Goal: Information Seeking & Learning: Learn about a topic

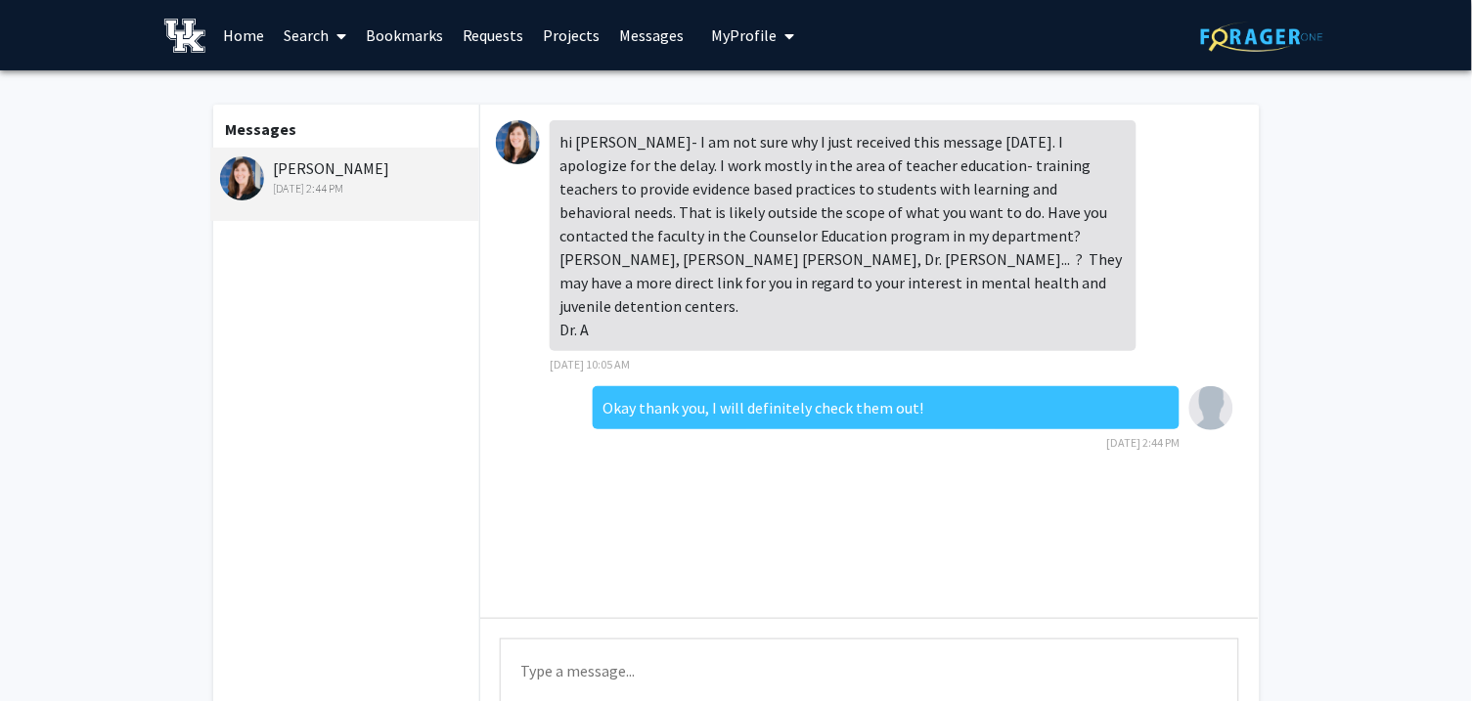
click at [247, 42] on link "Home" at bounding box center [243, 35] width 61 height 68
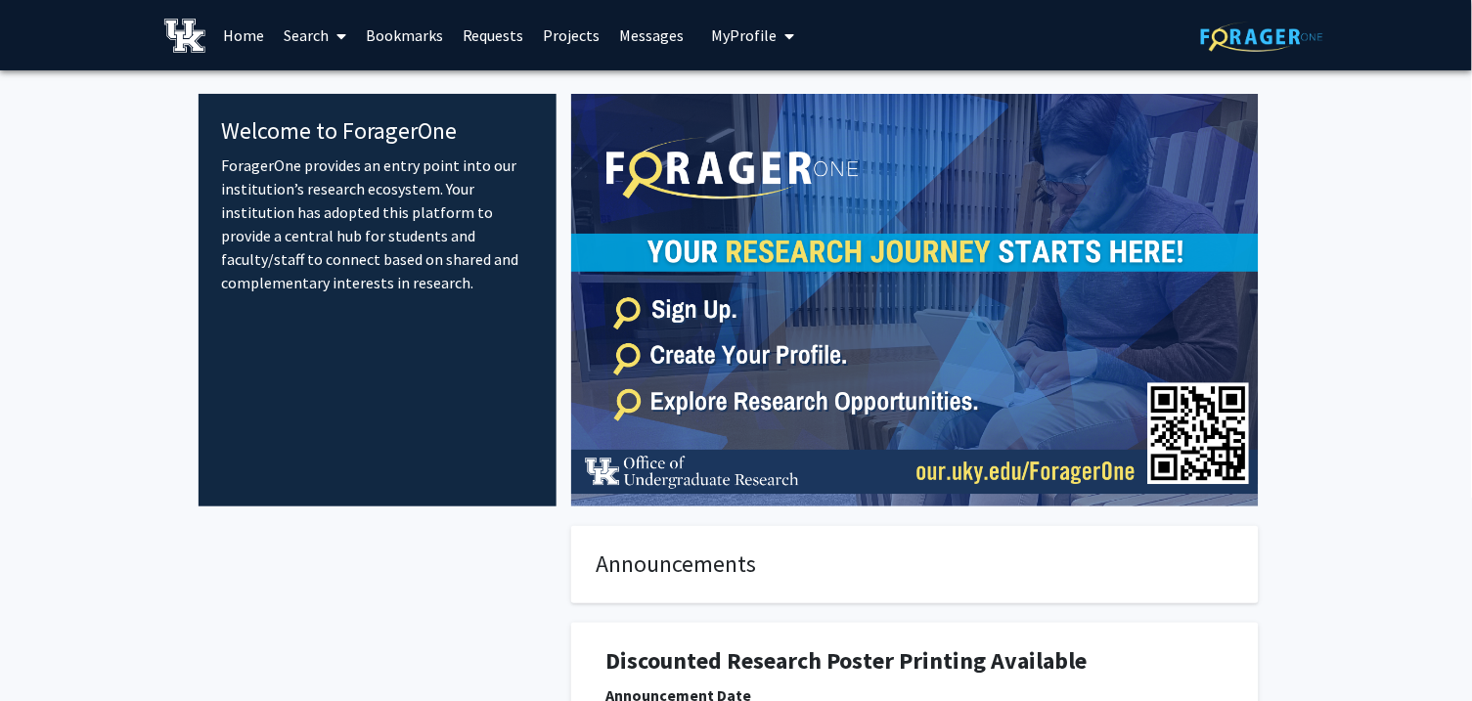
click at [395, 40] on link "Bookmarks" at bounding box center [404, 35] width 97 height 68
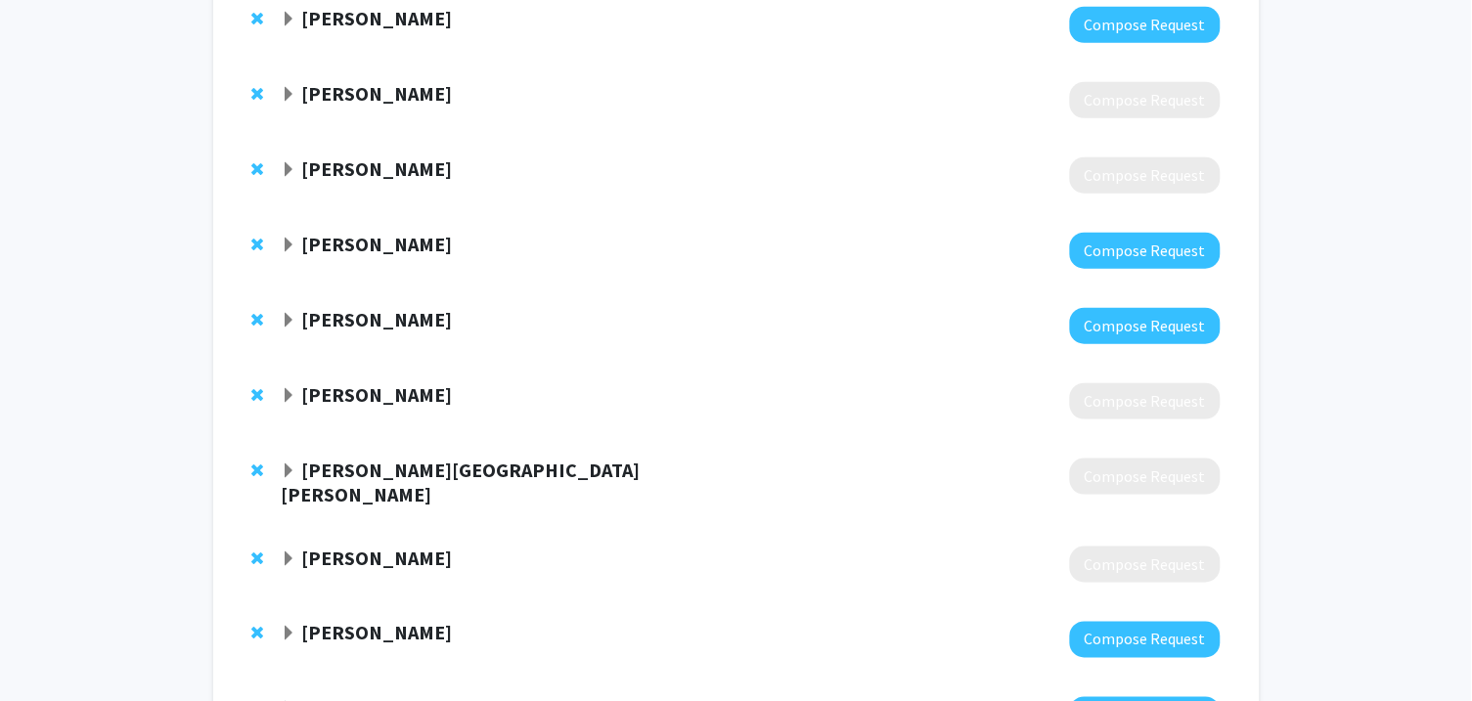
scroll to position [284, 0]
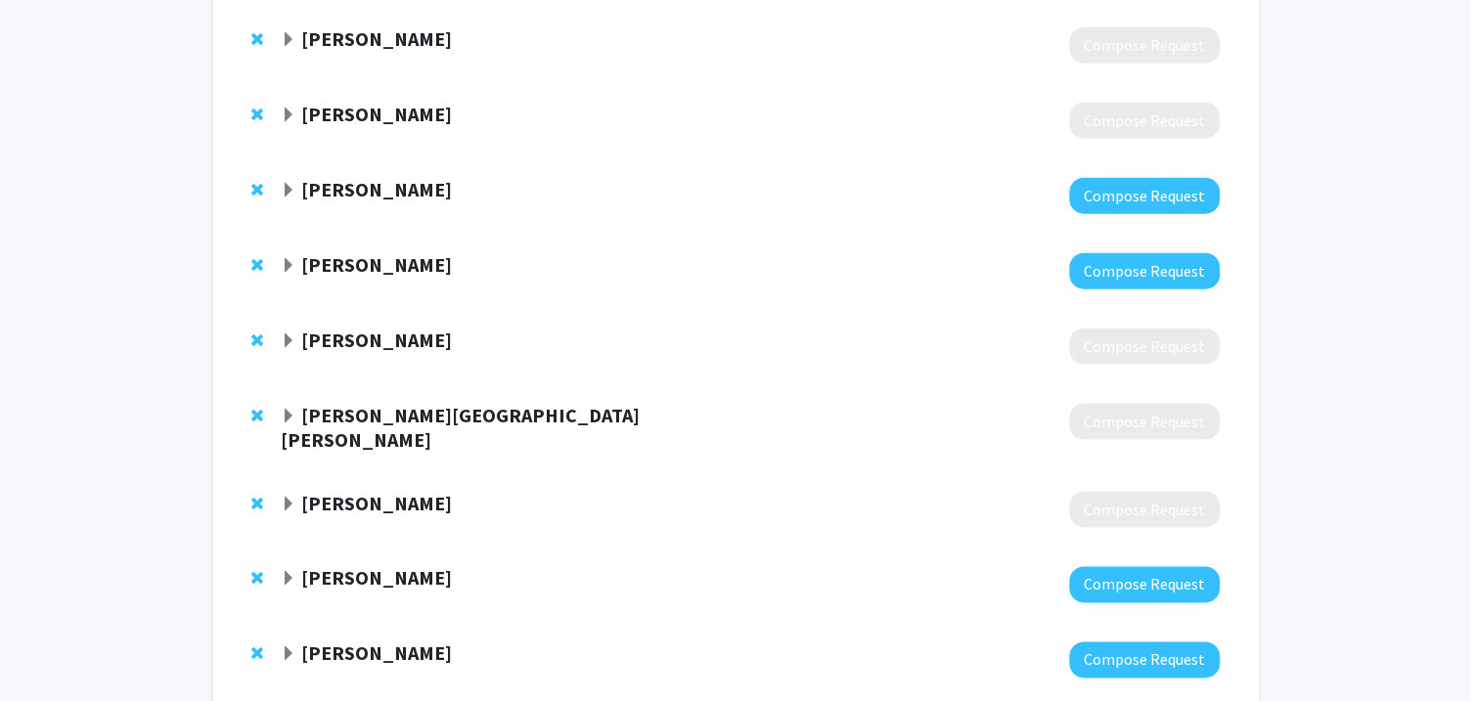
click at [355, 419] on strong "[PERSON_NAME][GEOGRAPHIC_DATA][PERSON_NAME]" at bounding box center [460, 427] width 359 height 49
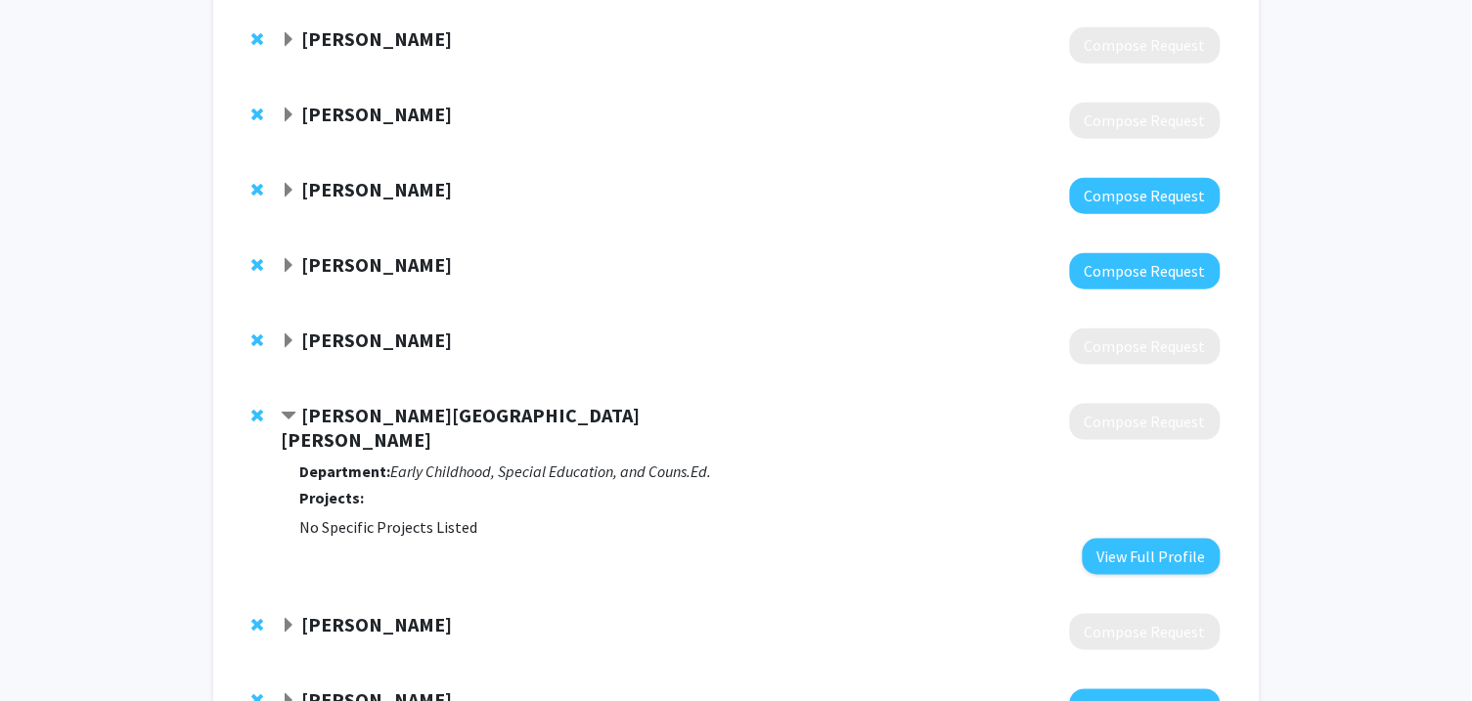
click at [327, 517] on span "No Specific Projects Listed" at bounding box center [388, 527] width 178 height 20
click at [261, 415] on span "Remove Andrea Hampton Hall from bookmarks" at bounding box center [258, 416] width 12 height 16
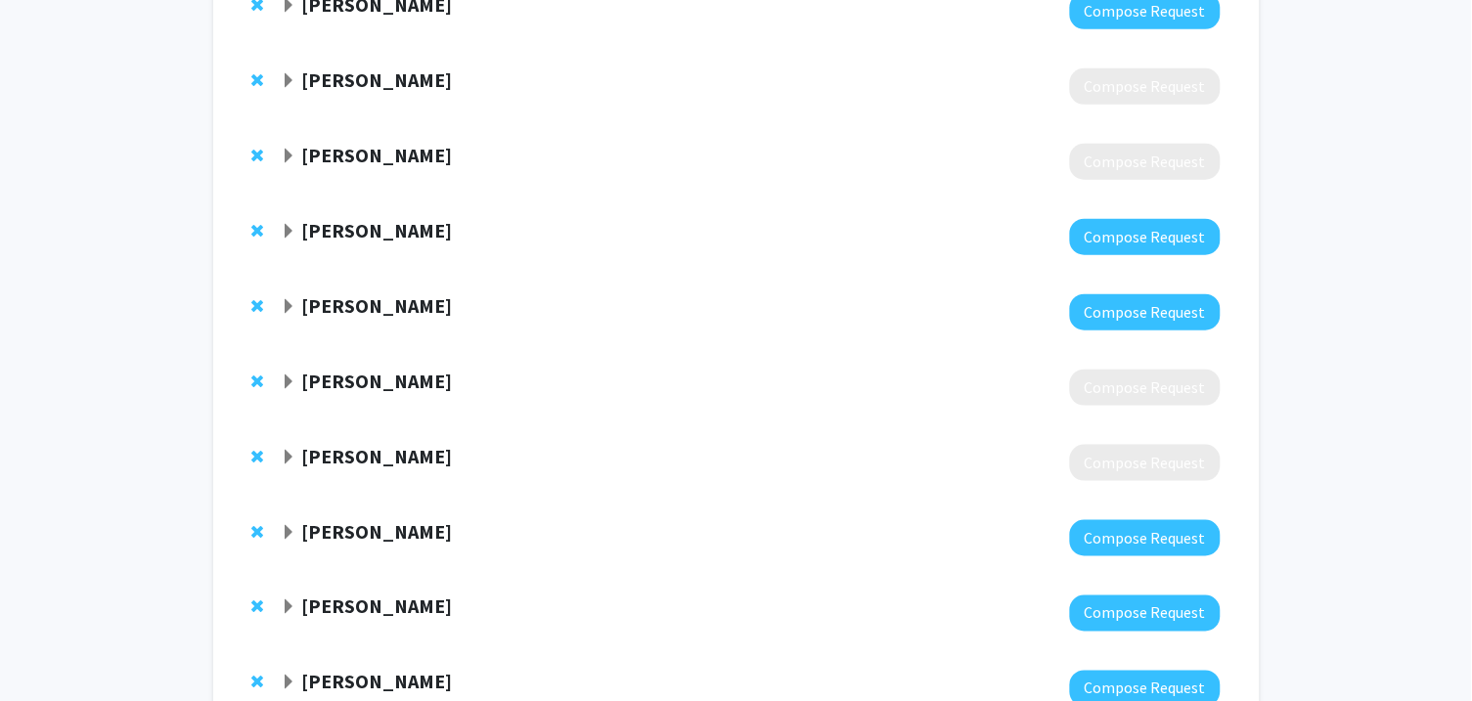
scroll to position [0, 0]
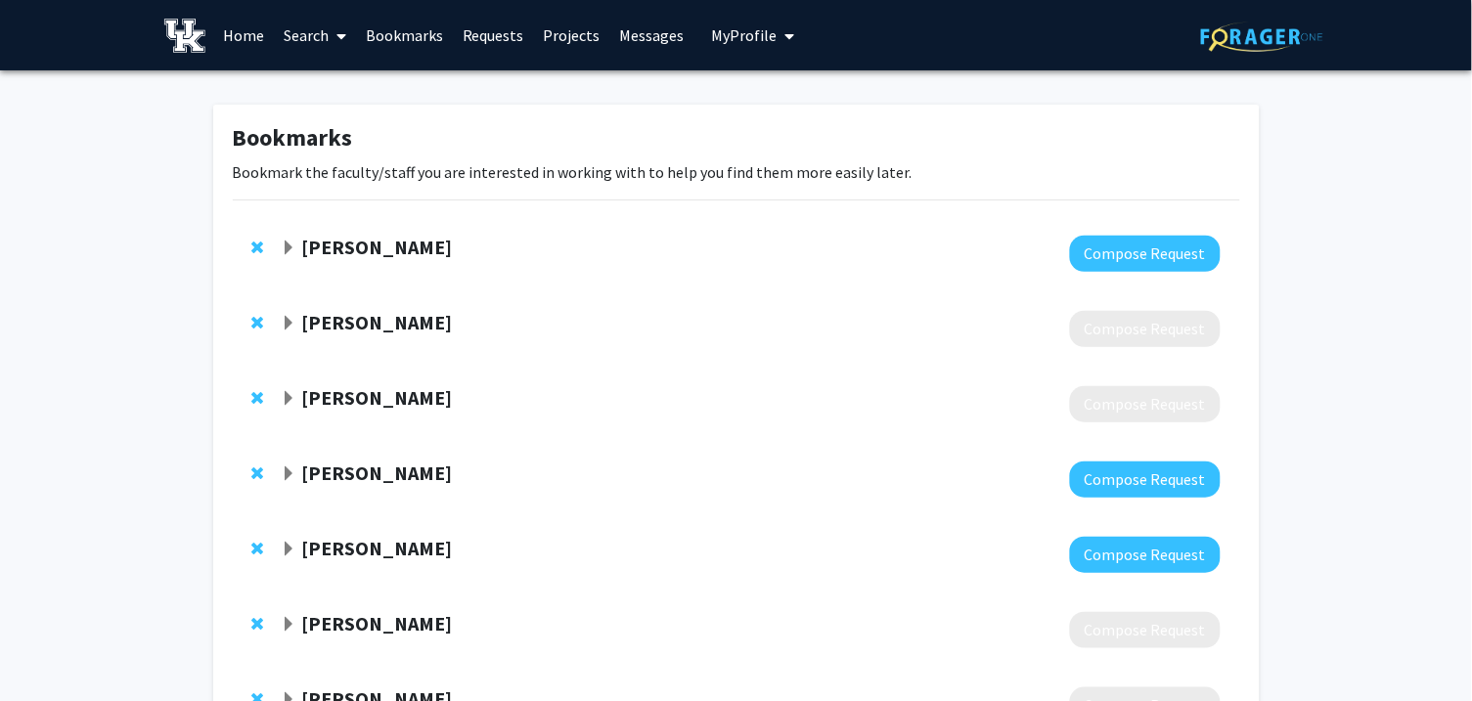
click at [242, 23] on link "Home" at bounding box center [243, 35] width 61 height 68
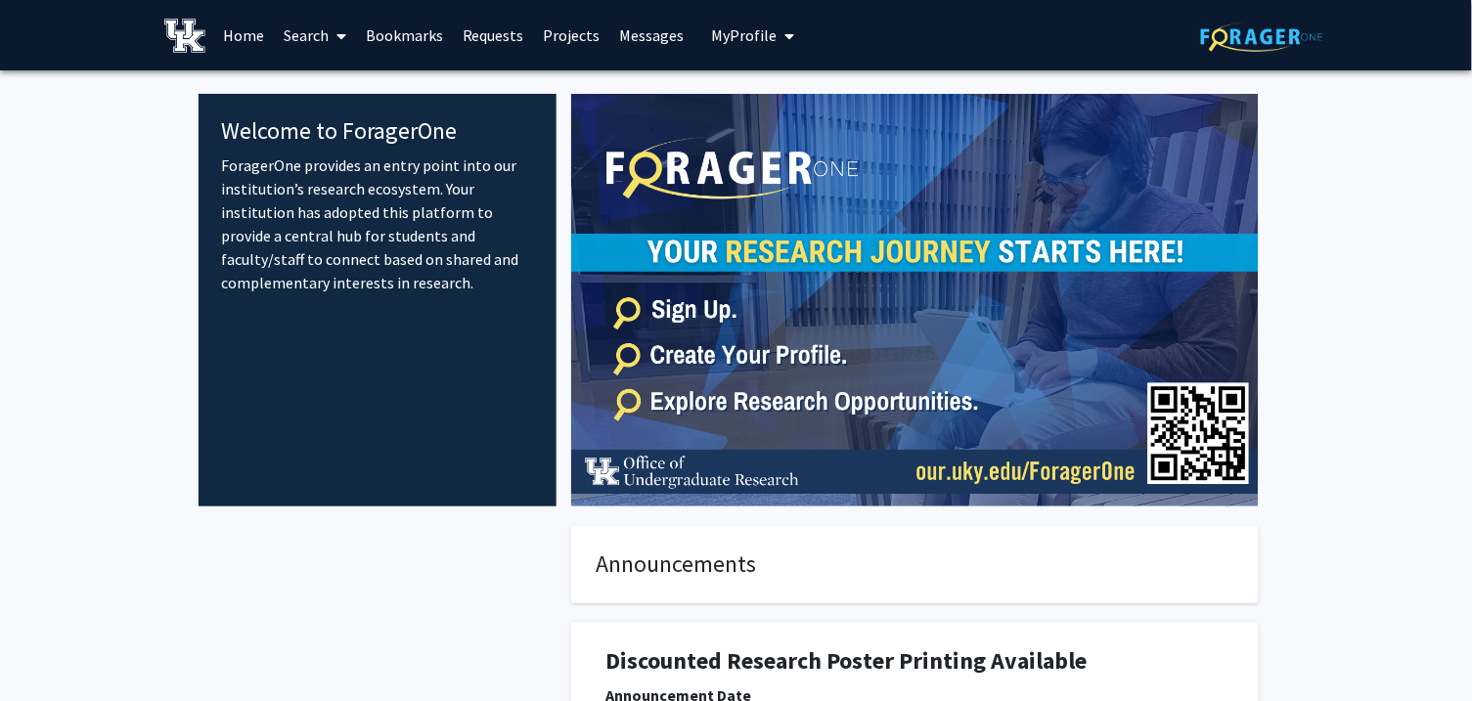
click at [563, 44] on link "Projects" at bounding box center [572, 35] width 76 height 68
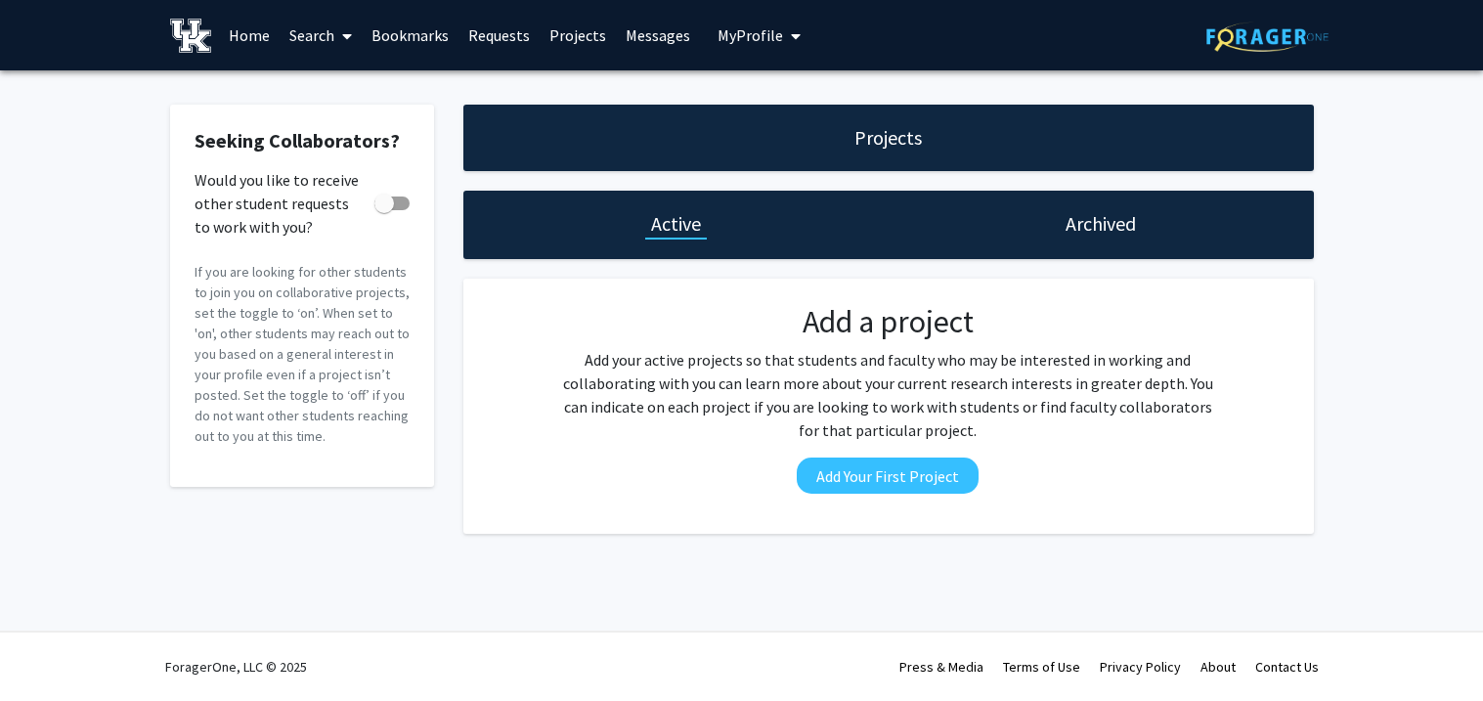
click at [250, 40] on link "Home" at bounding box center [249, 35] width 61 height 68
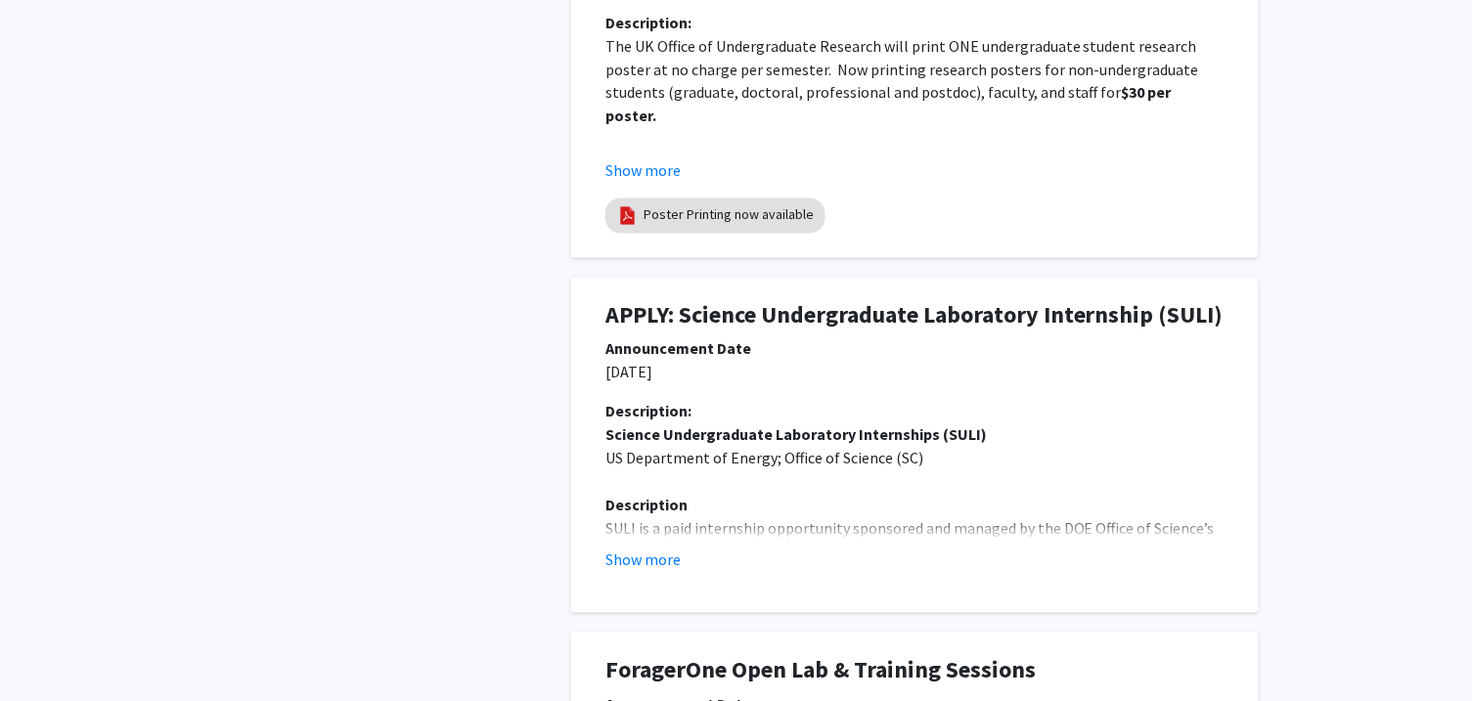
scroll to position [764, 0]
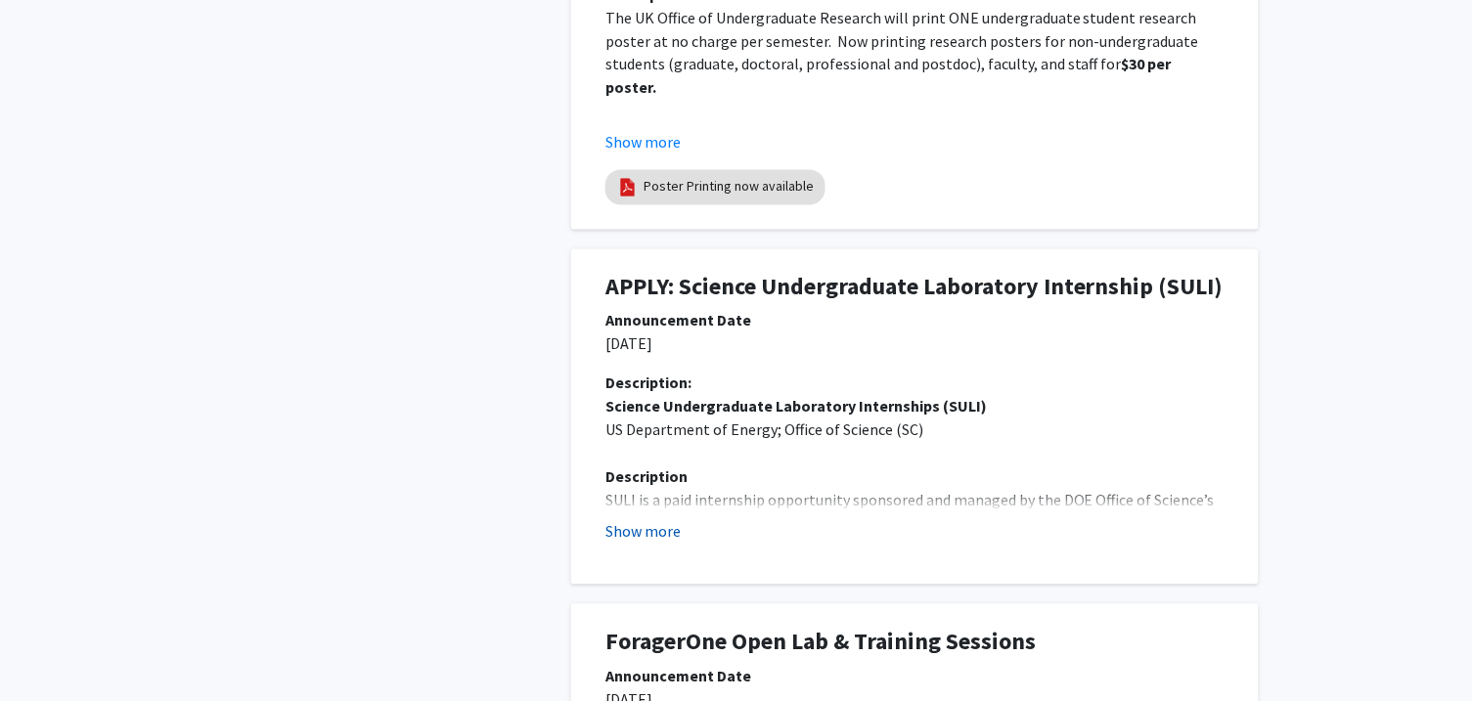
click at [639, 542] on button "Show more" at bounding box center [642, 531] width 75 height 23
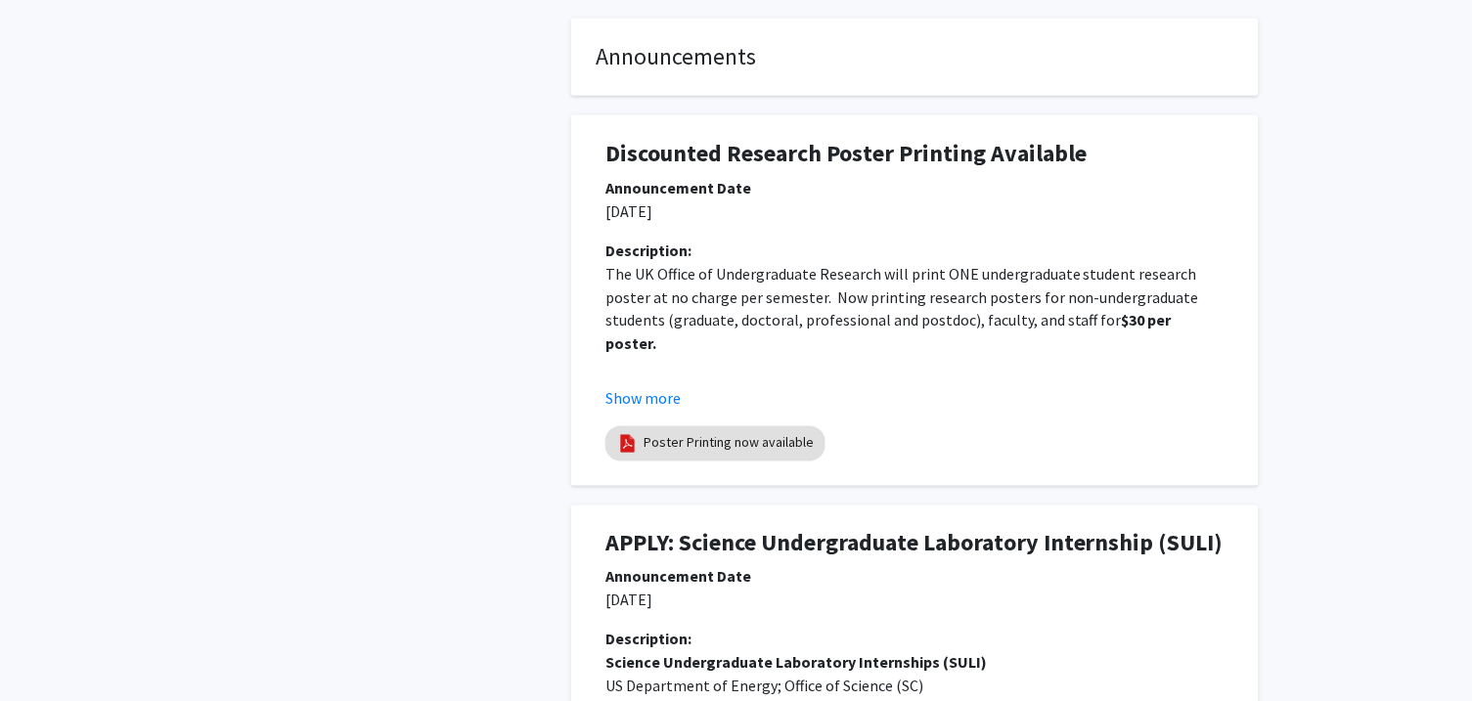
scroll to position [506, 0]
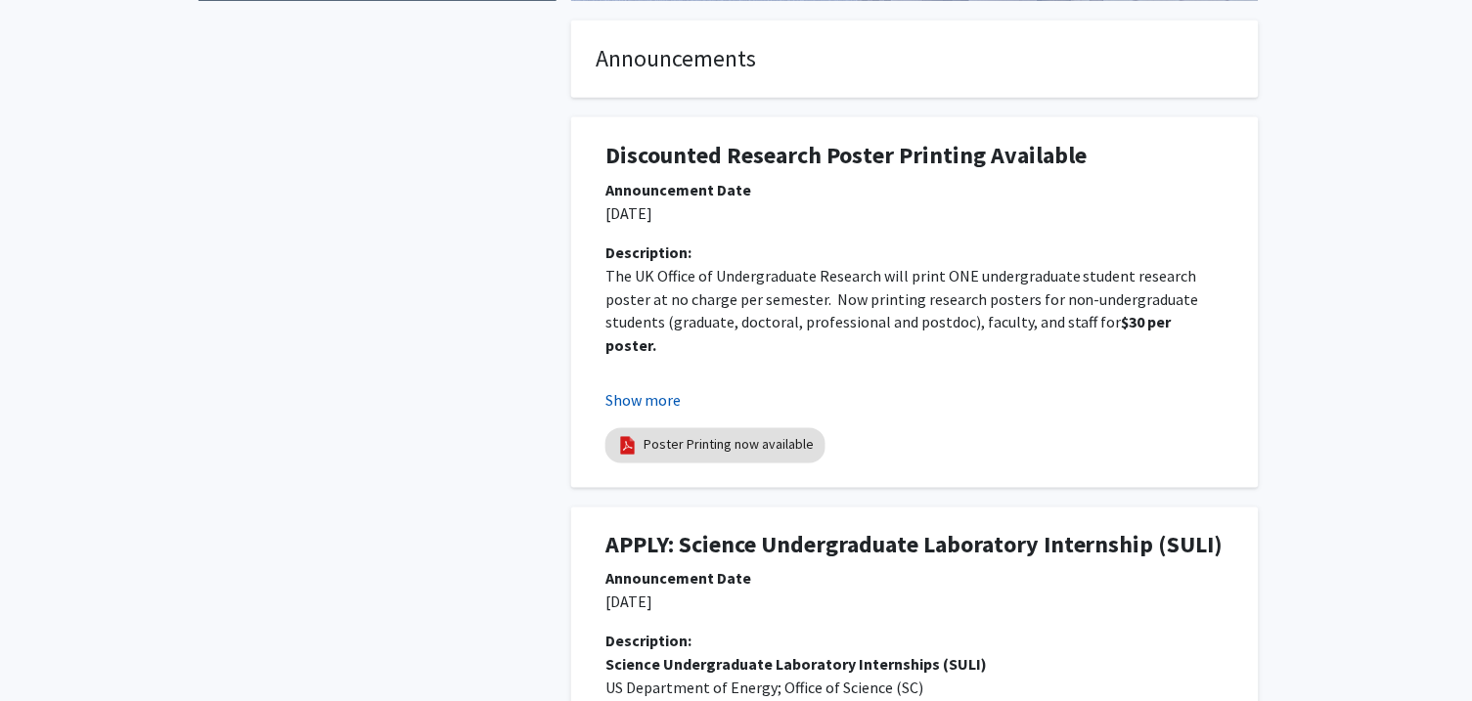
click at [640, 411] on button "Show more" at bounding box center [642, 400] width 75 height 23
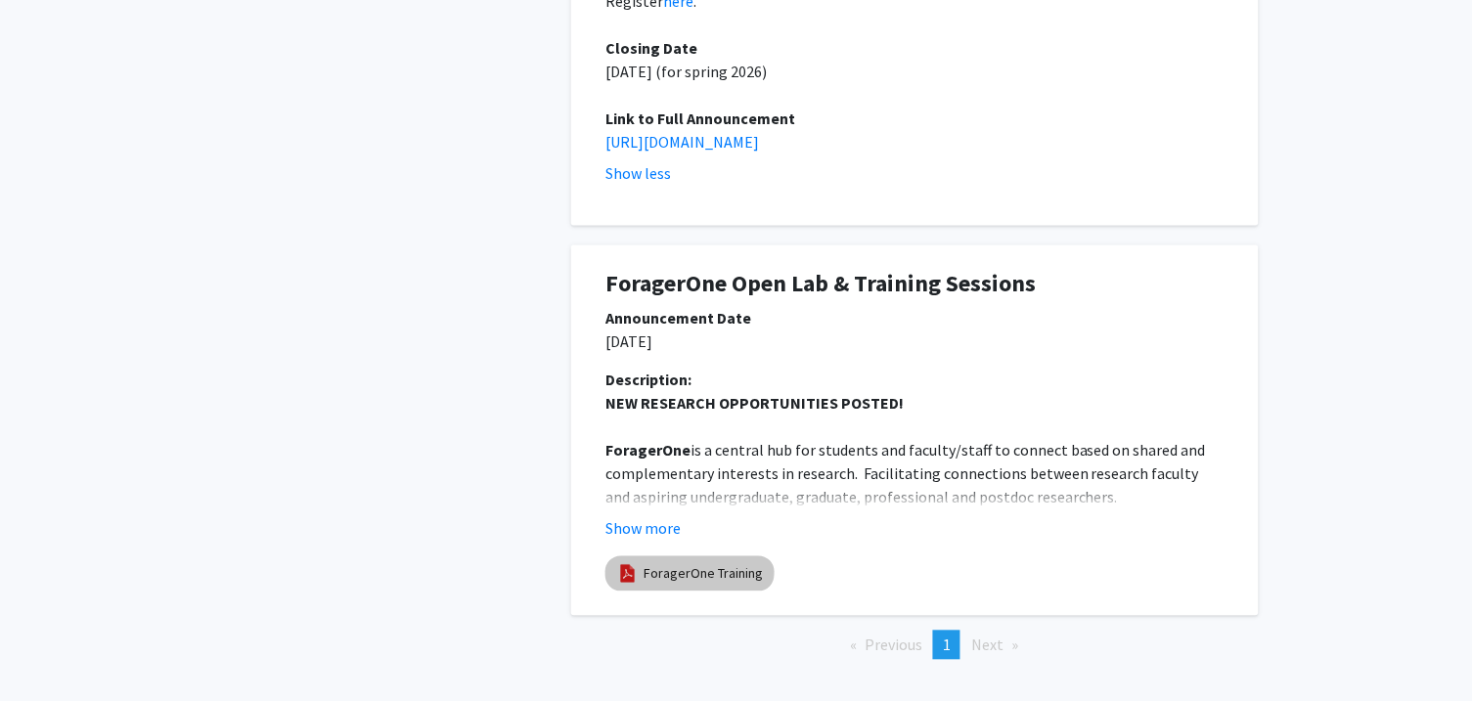
scroll to position [2112, 0]
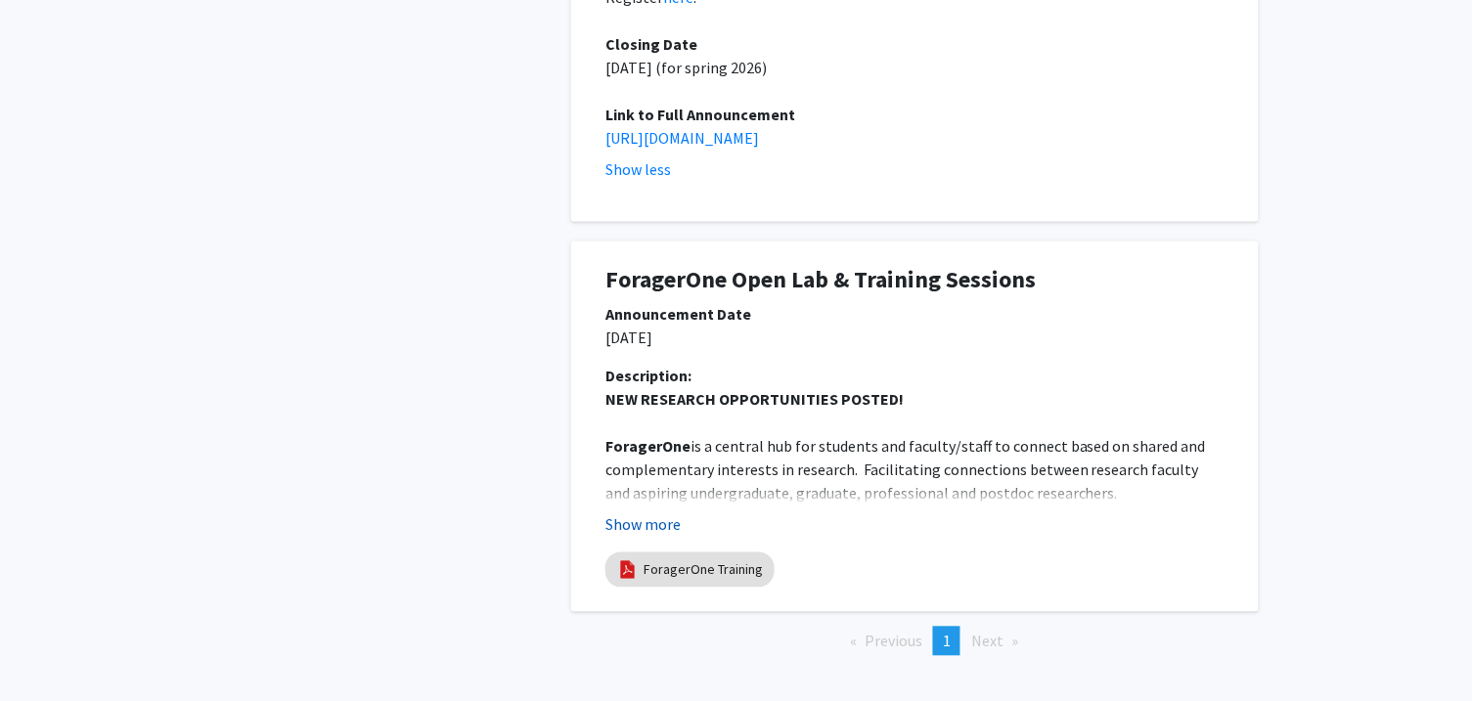
click at [640, 513] on button "Show more" at bounding box center [642, 524] width 75 height 23
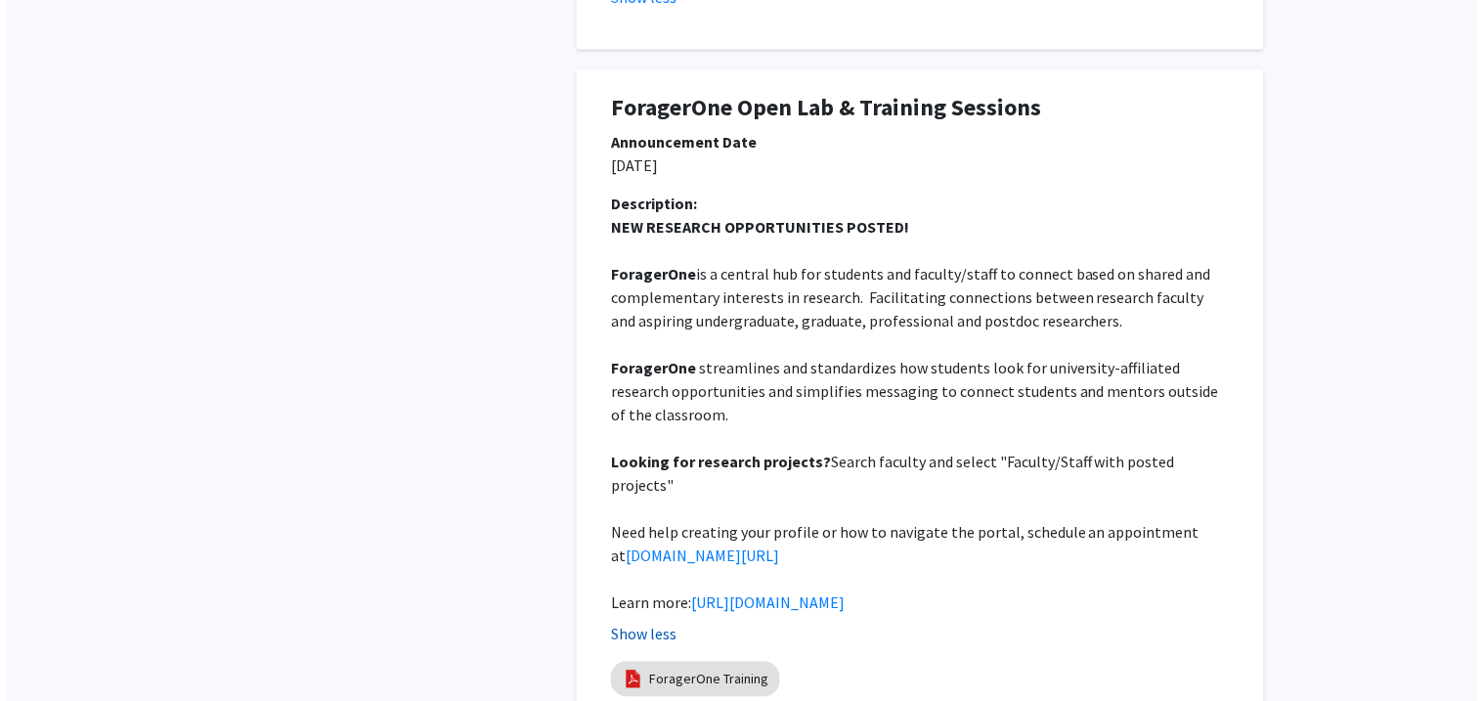
scroll to position [2304, 0]
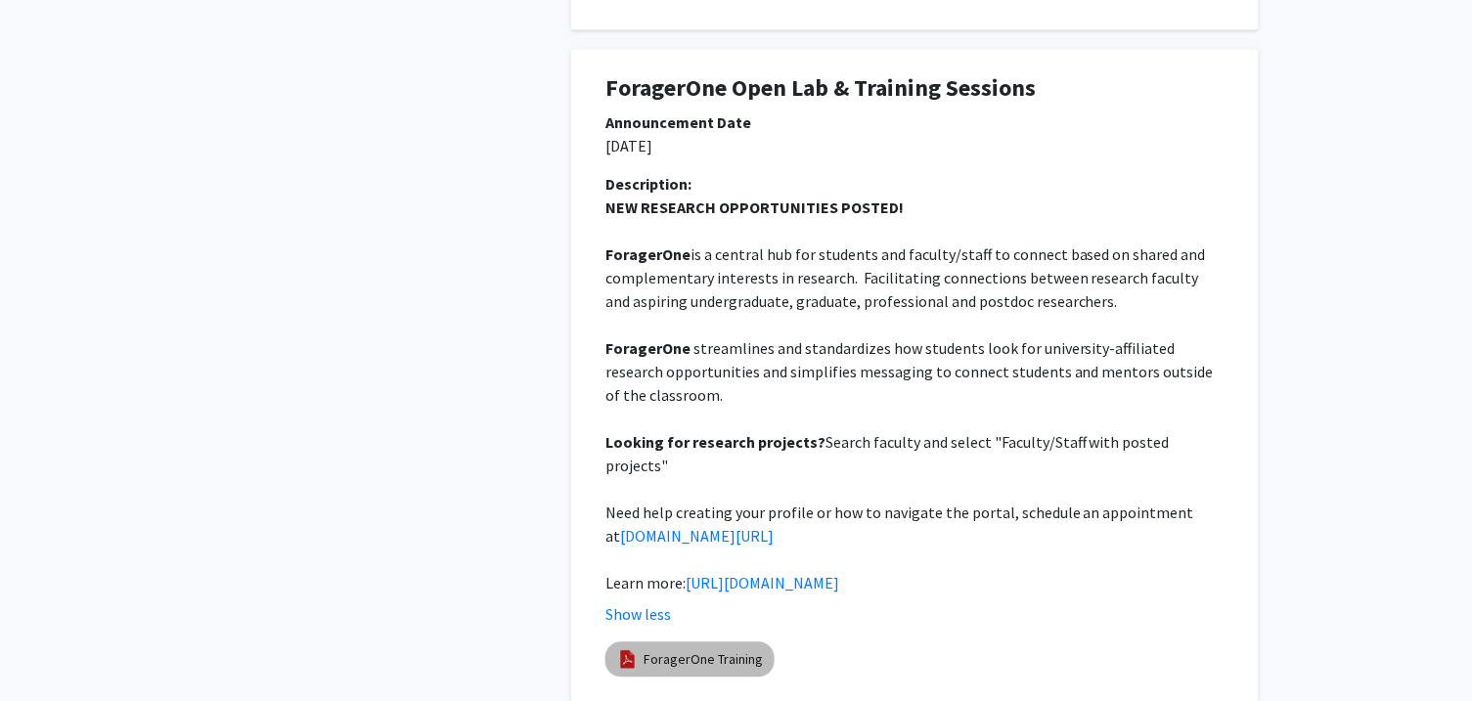
click at [655, 650] on link "ForagerOne Training" at bounding box center [702, 660] width 119 height 21
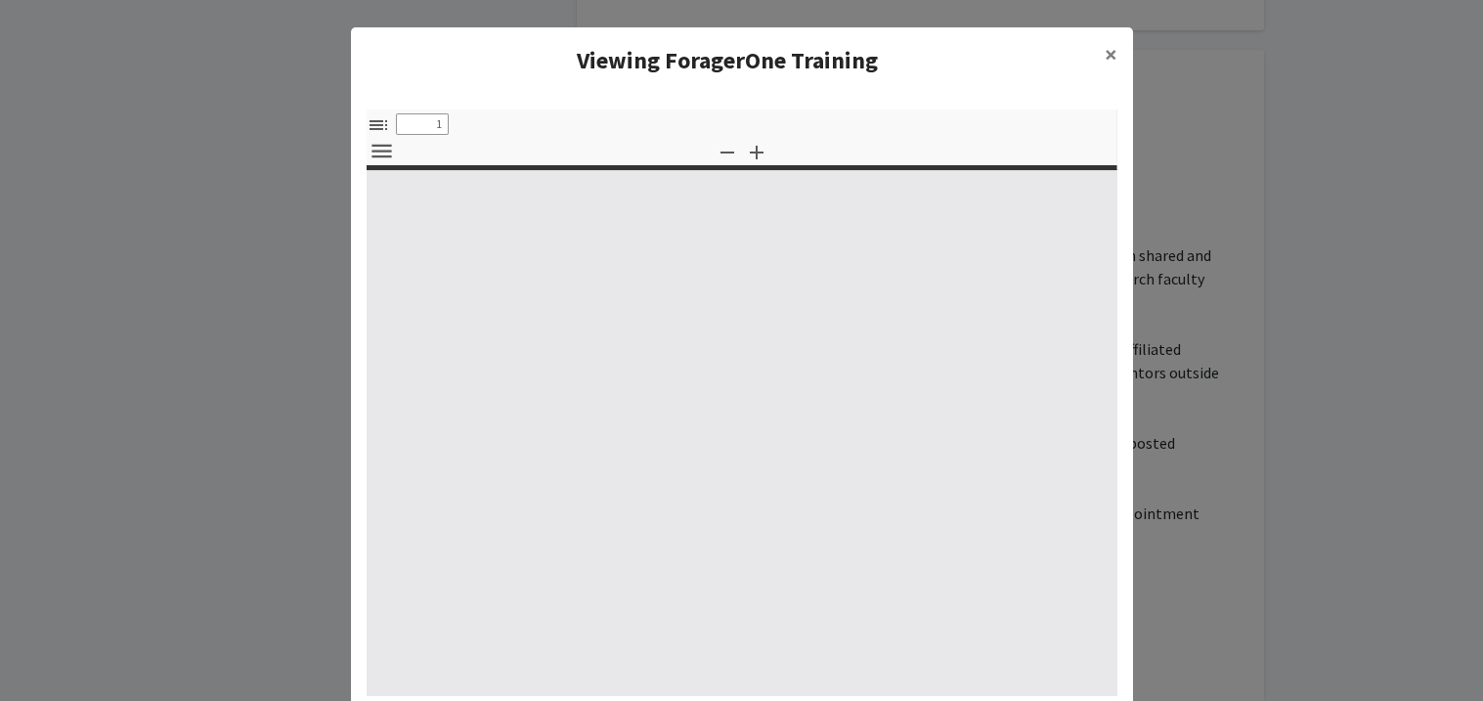
select select "custom"
type input "0"
select select "custom"
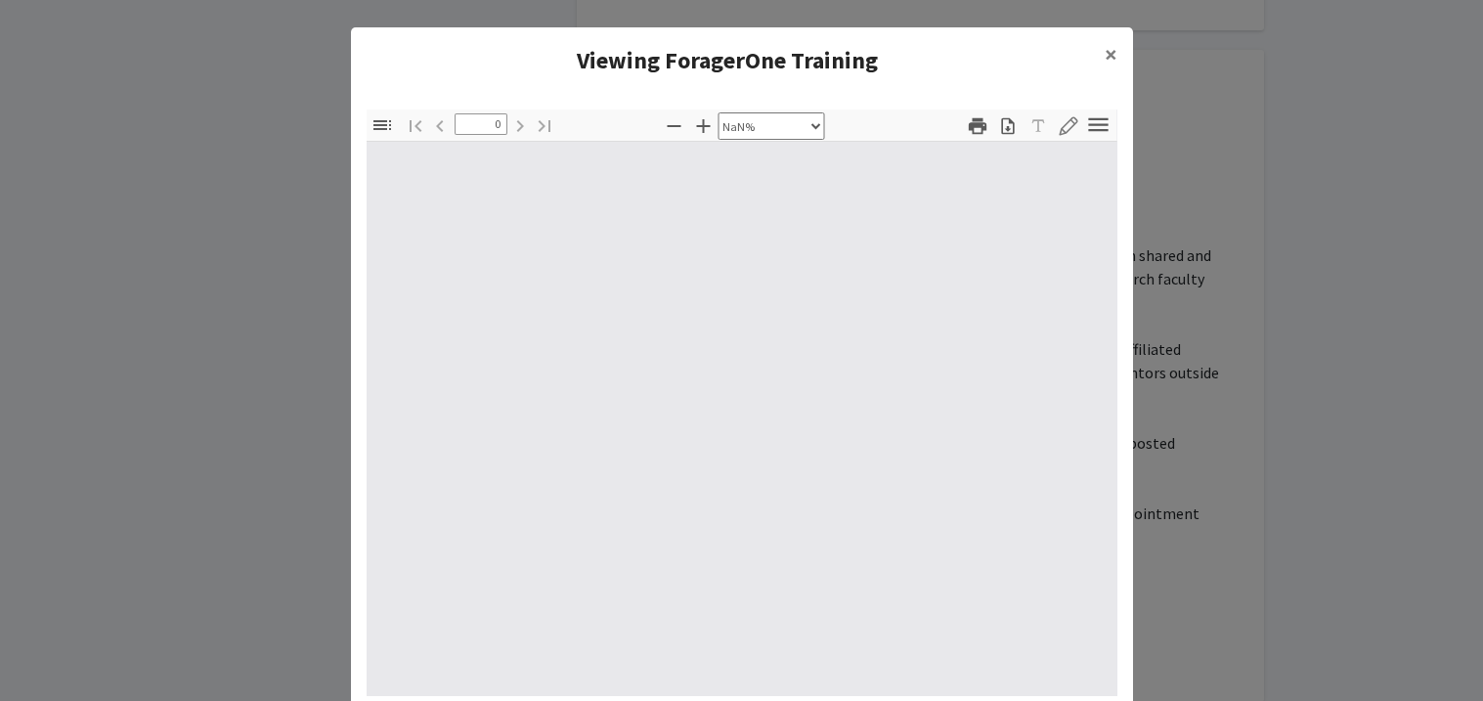
type input "1"
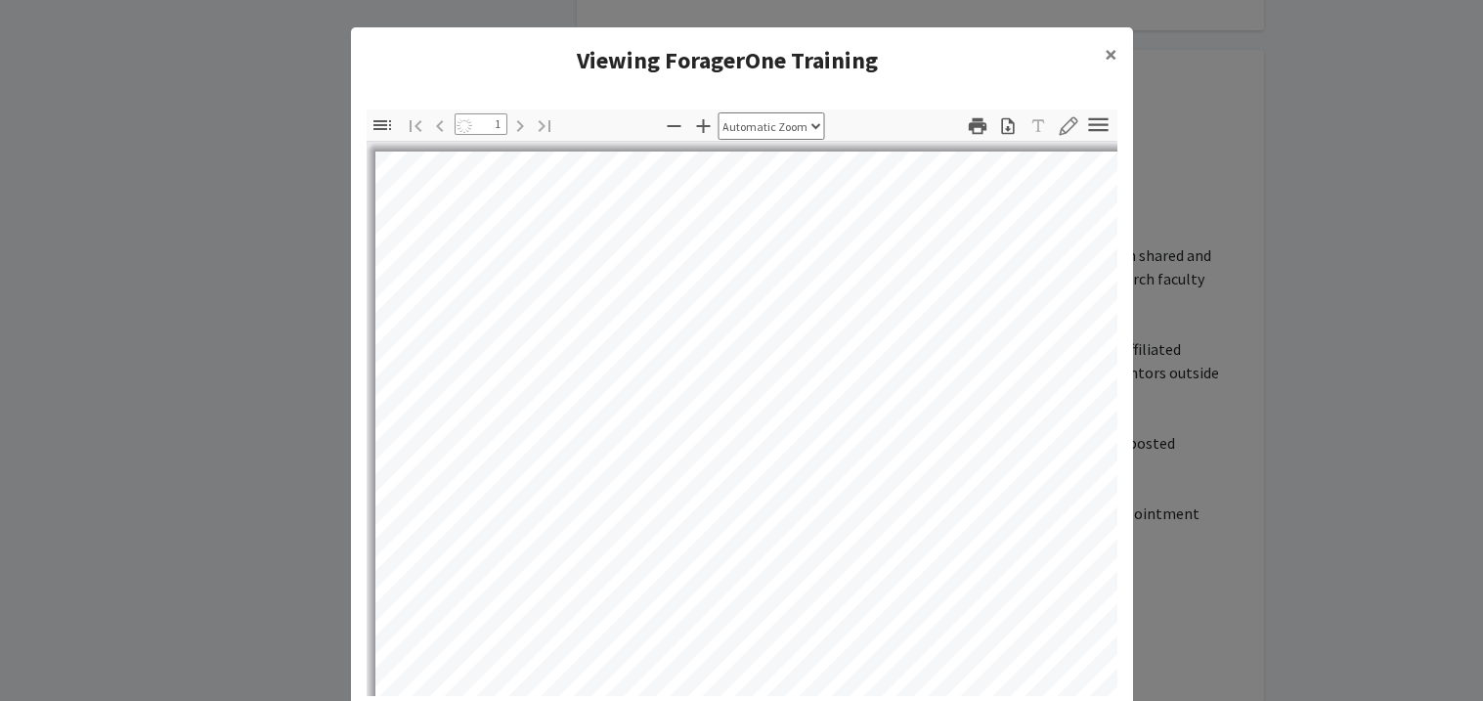
select select "auto"
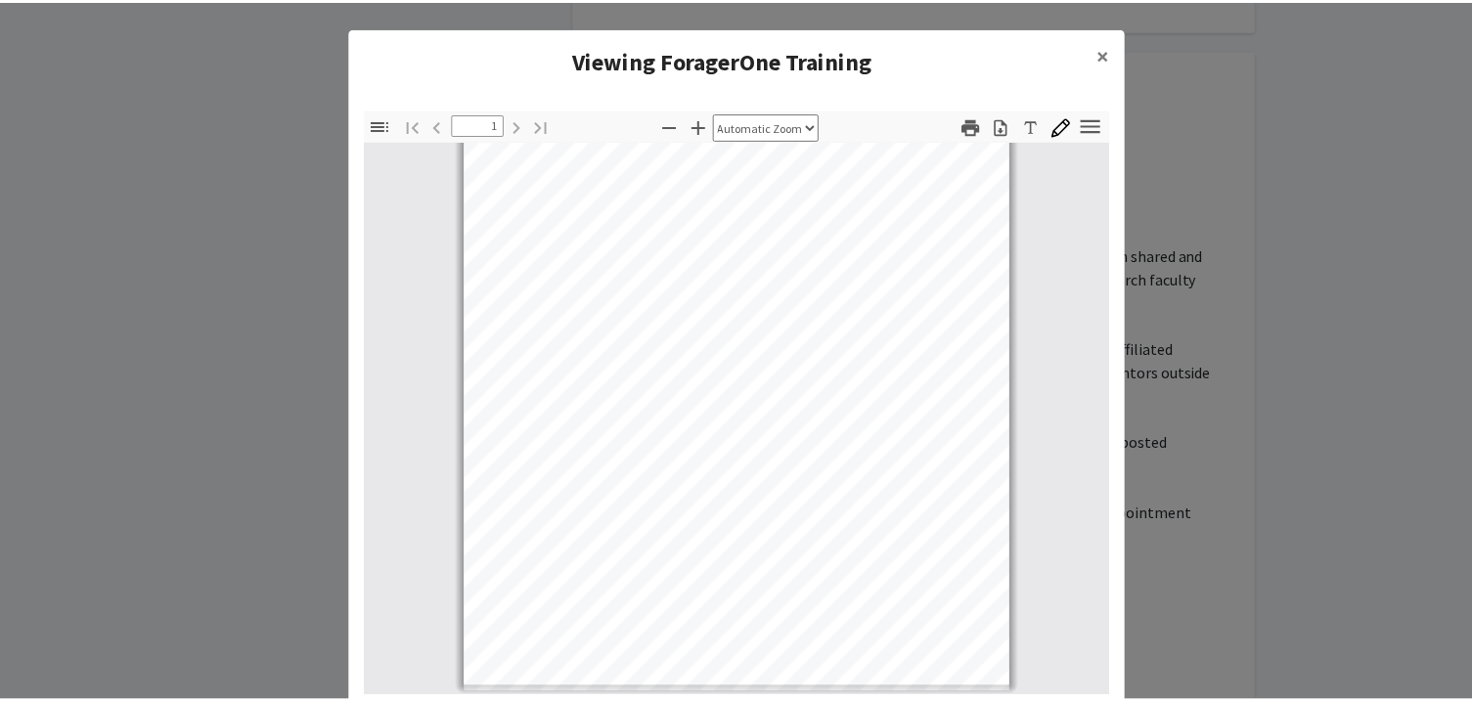
scroll to position [76, 0]
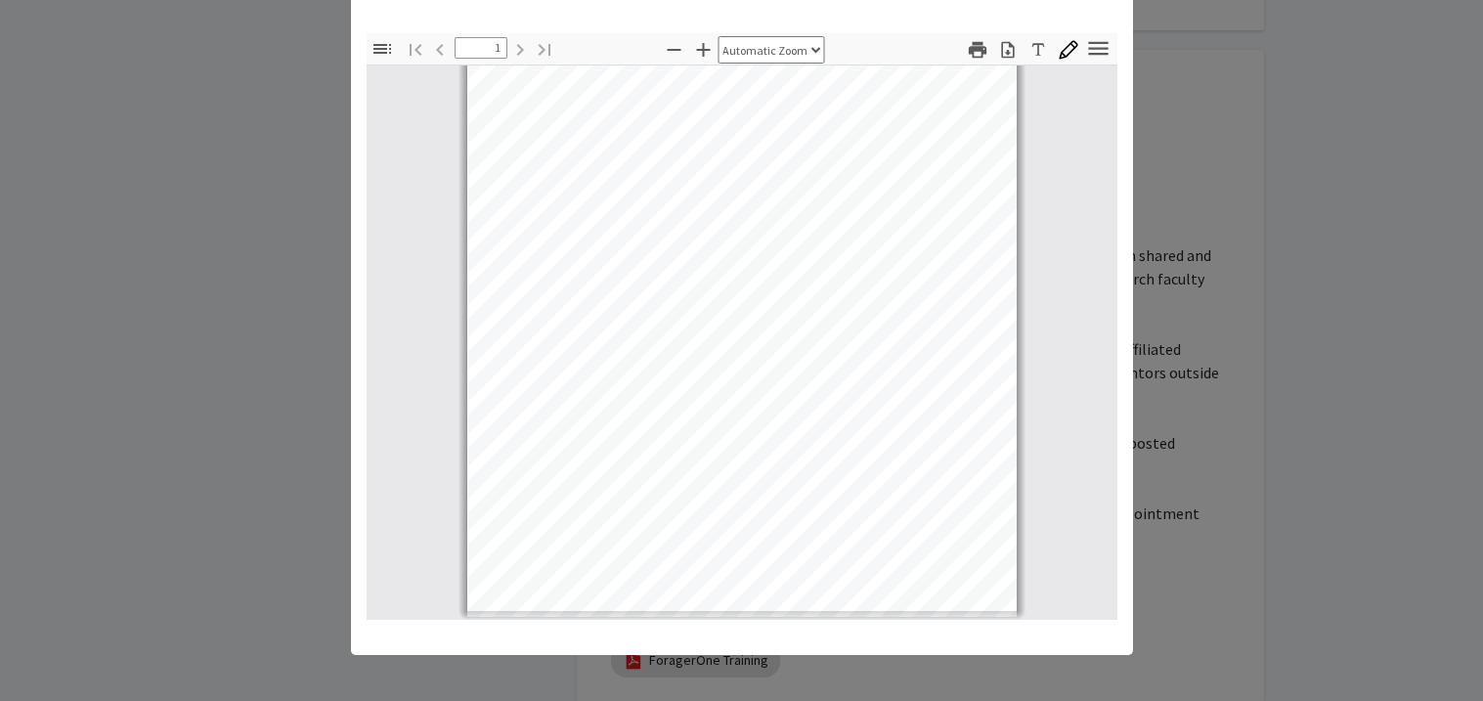
click at [271, 159] on modal-container "Viewing ForagerOne Training × Thumbnails Document Outline Attachments Layers Cu…" at bounding box center [741, 350] width 1483 height 701
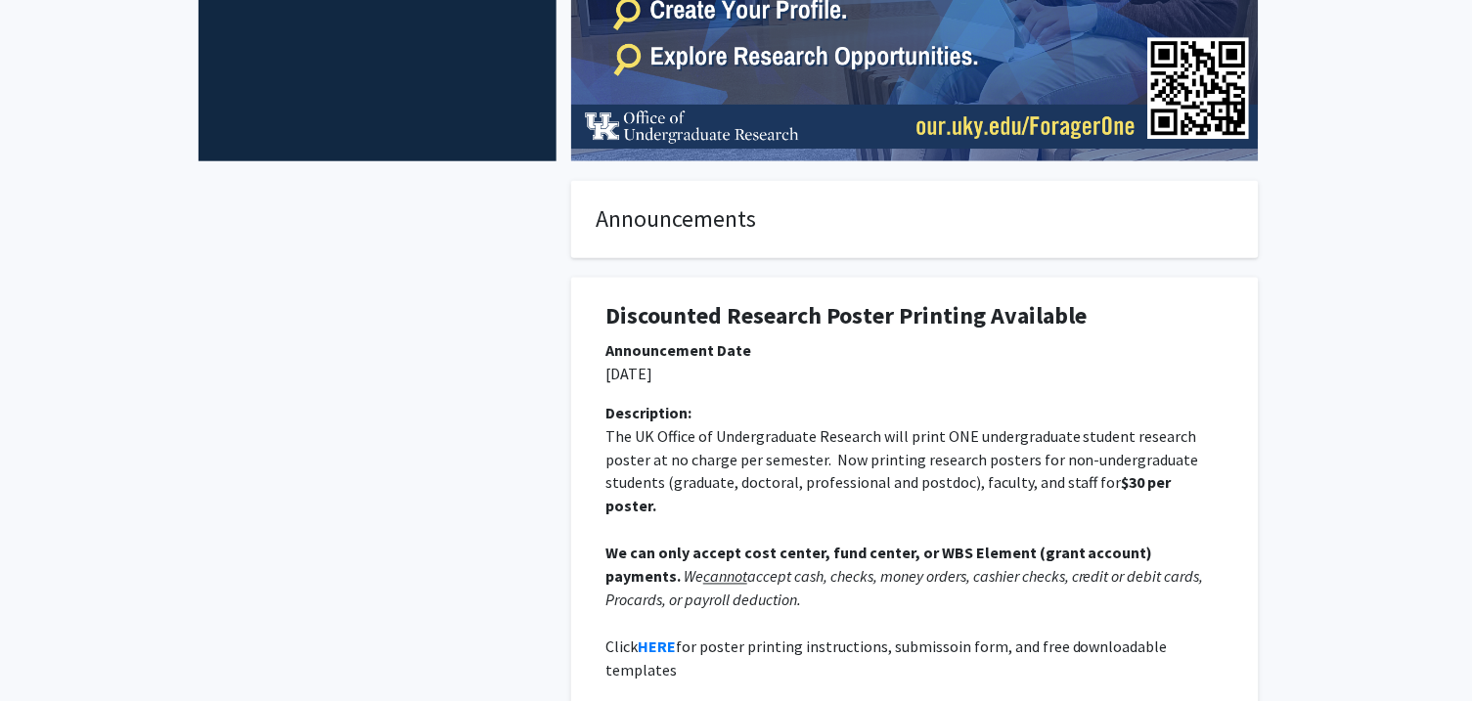
scroll to position [0, 0]
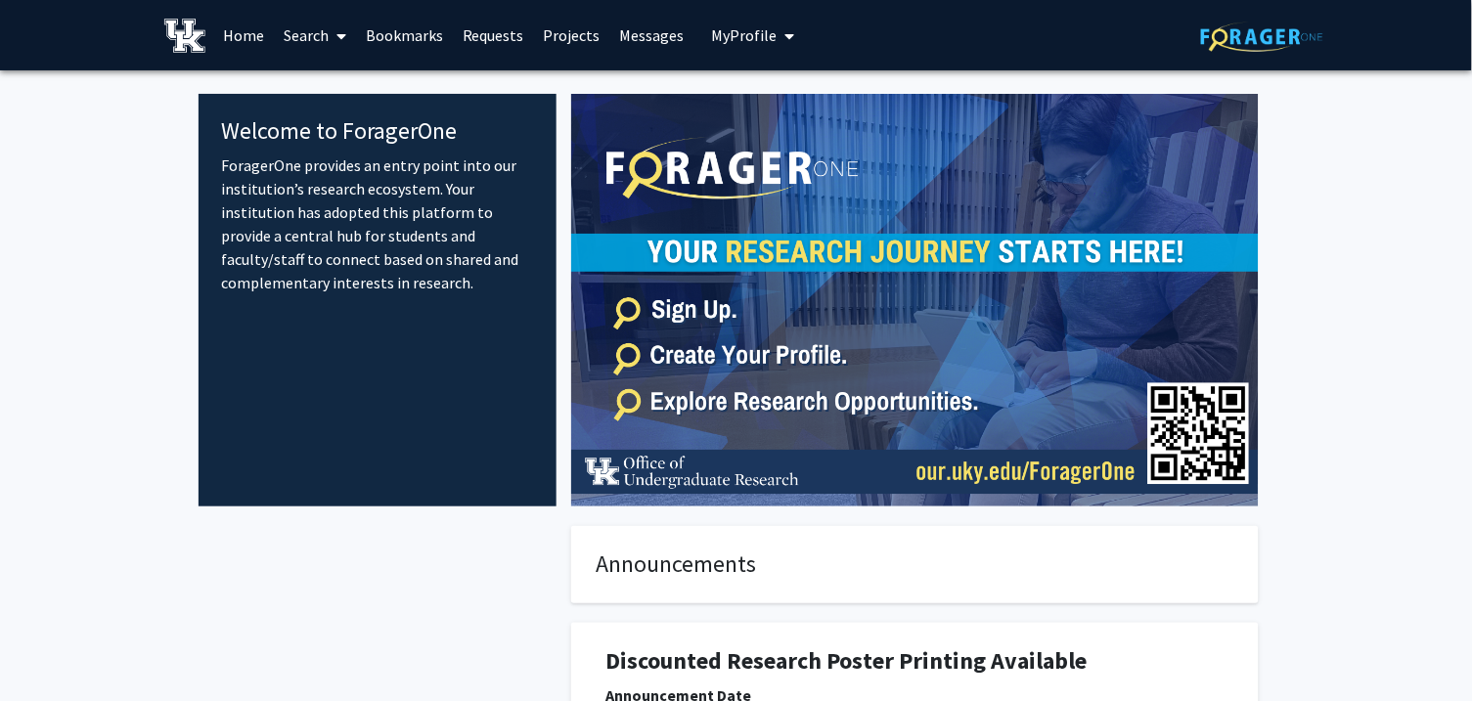
click at [312, 38] on link "Search" at bounding box center [315, 35] width 82 height 68
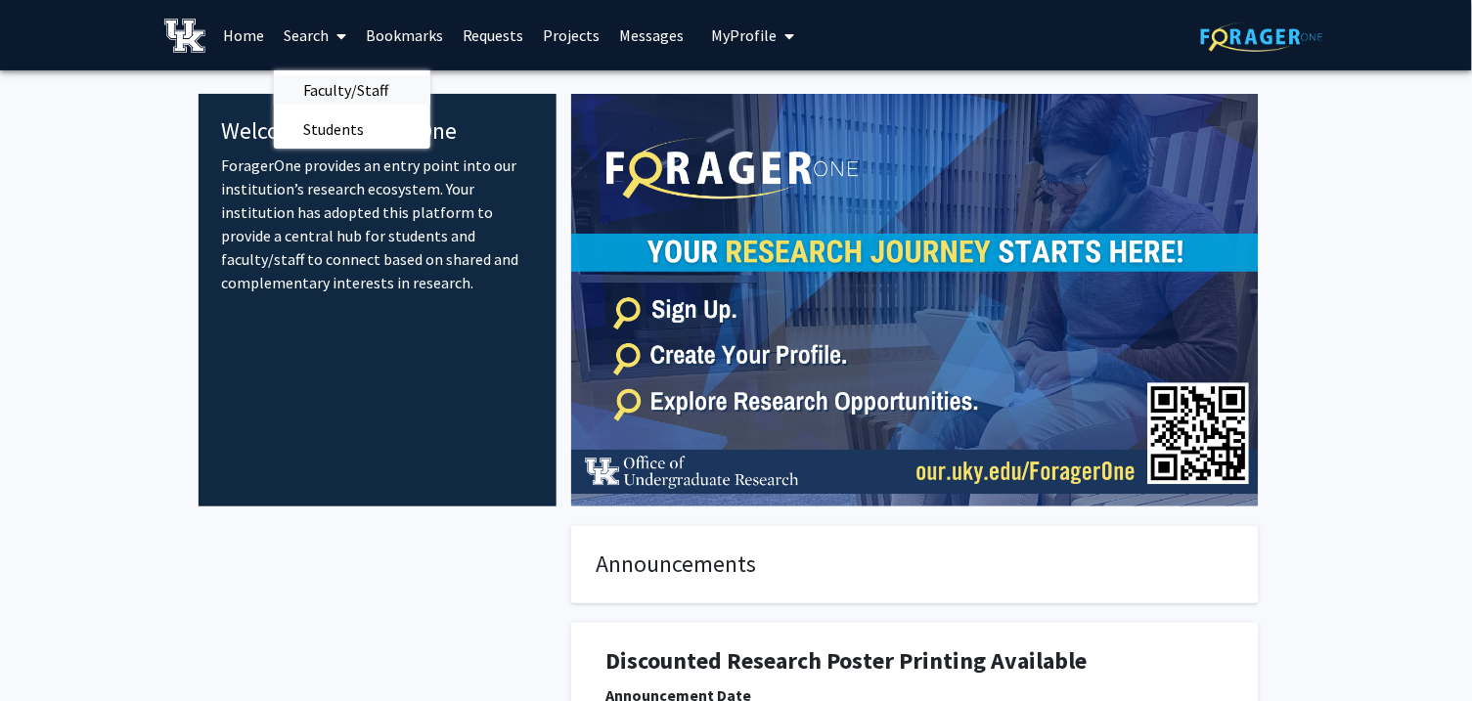
click at [318, 92] on span "Faculty/Staff" at bounding box center [346, 89] width 144 height 39
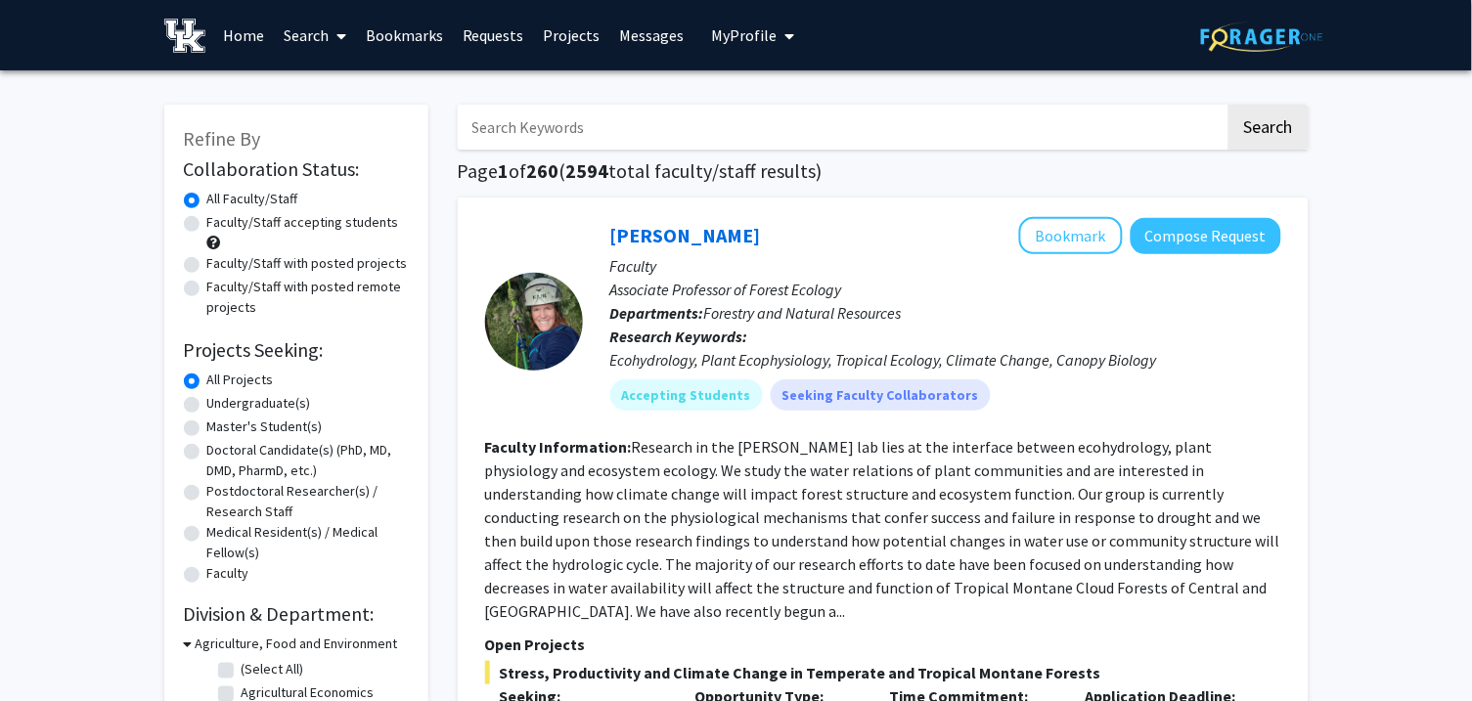
click at [521, 133] on input "Search Keywords" at bounding box center [842, 127] width 768 height 45
type input "behavior"
click at [1228, 105] on button "Search" at bounding box center [1268, 127] width 80 height 45
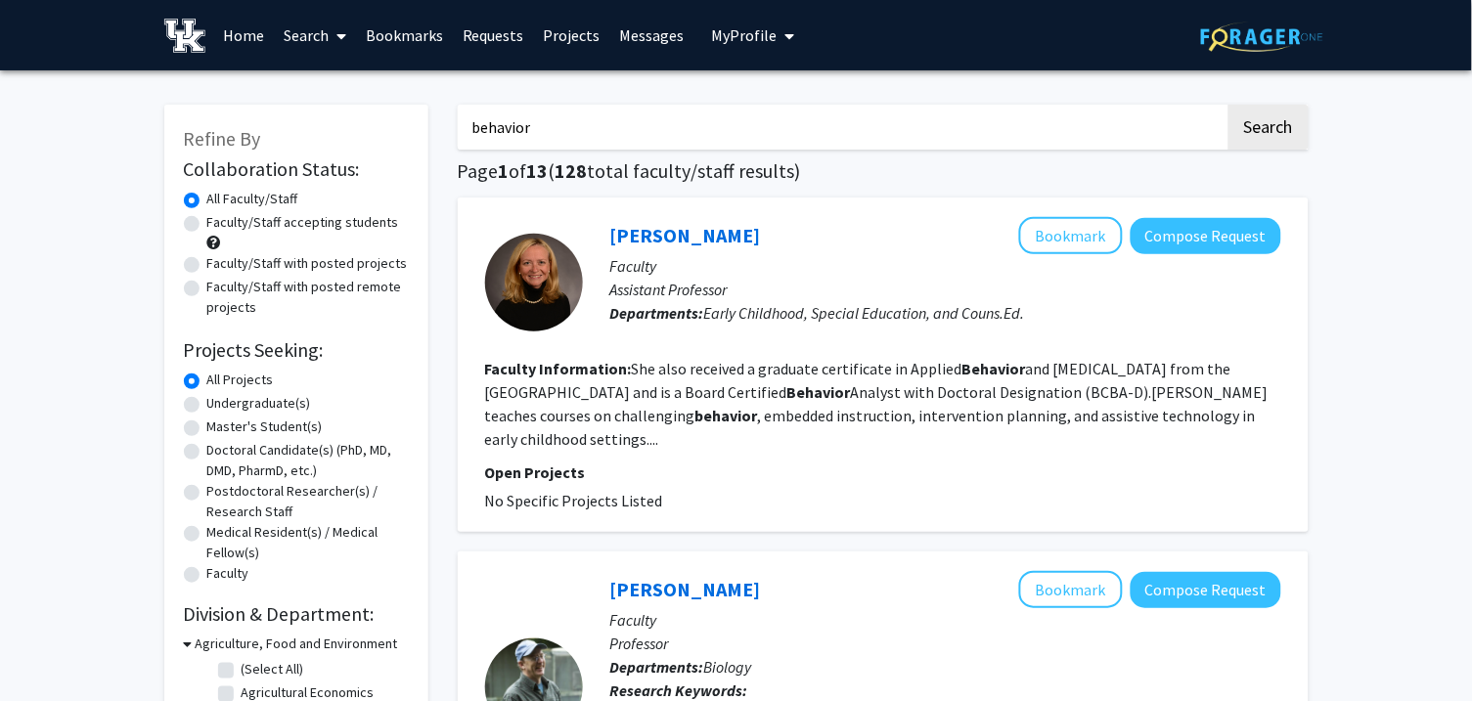
click at [754, 265] on p "Faculty" at bounding box center [945, 265] width 671 height 23
click at [711, 233] on link "[PERSON_NAME]" at bounding box center [685, 235] width 151 height 24
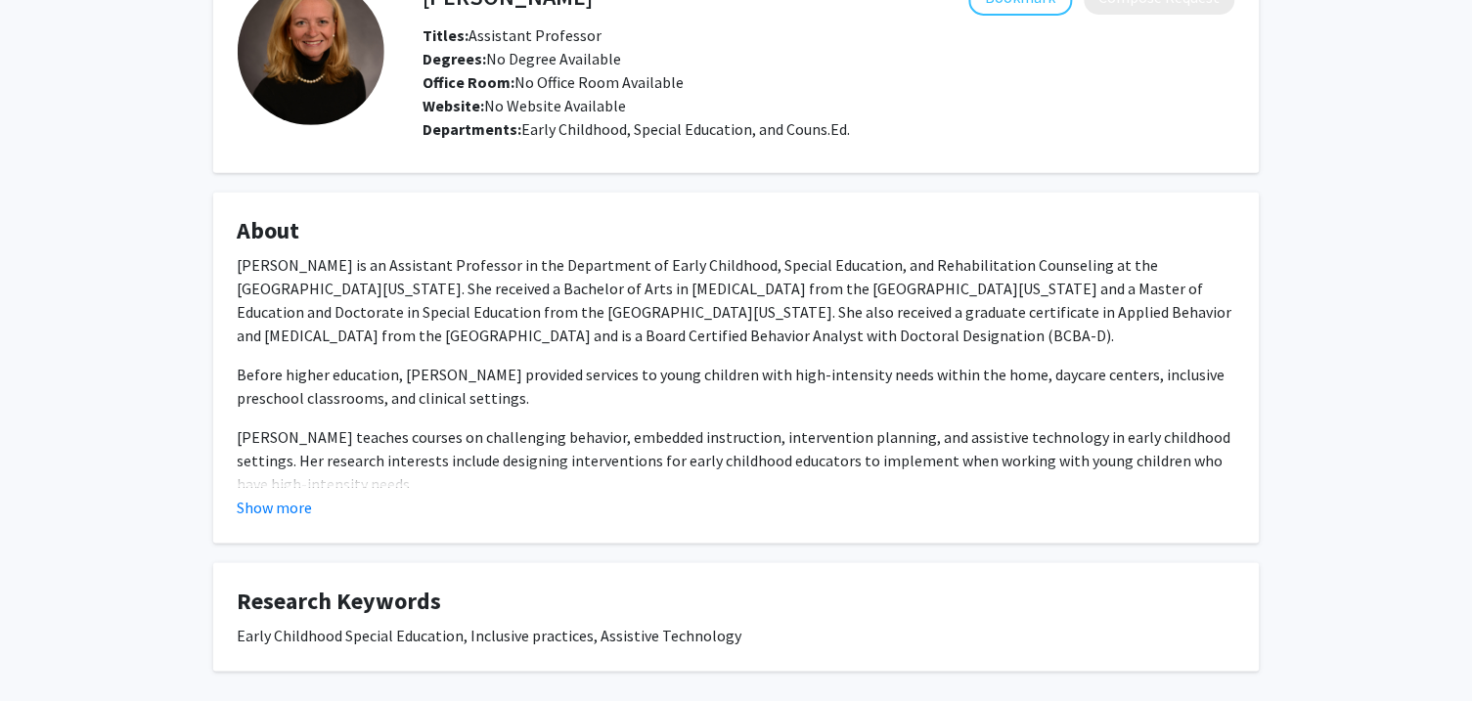
scroll to position [134, 0]
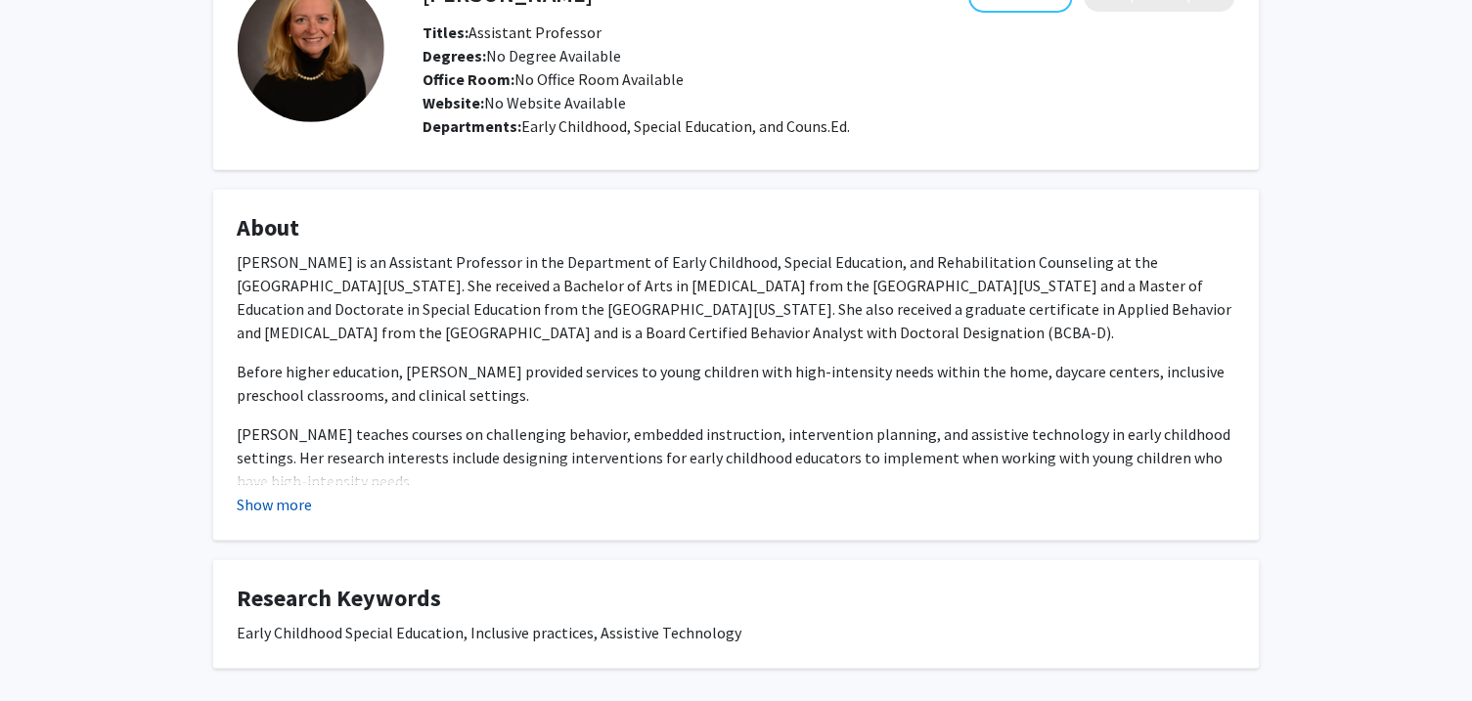
click at [259, 512] on button "Show more" at bounding box center [275, 504] width 75 height 23
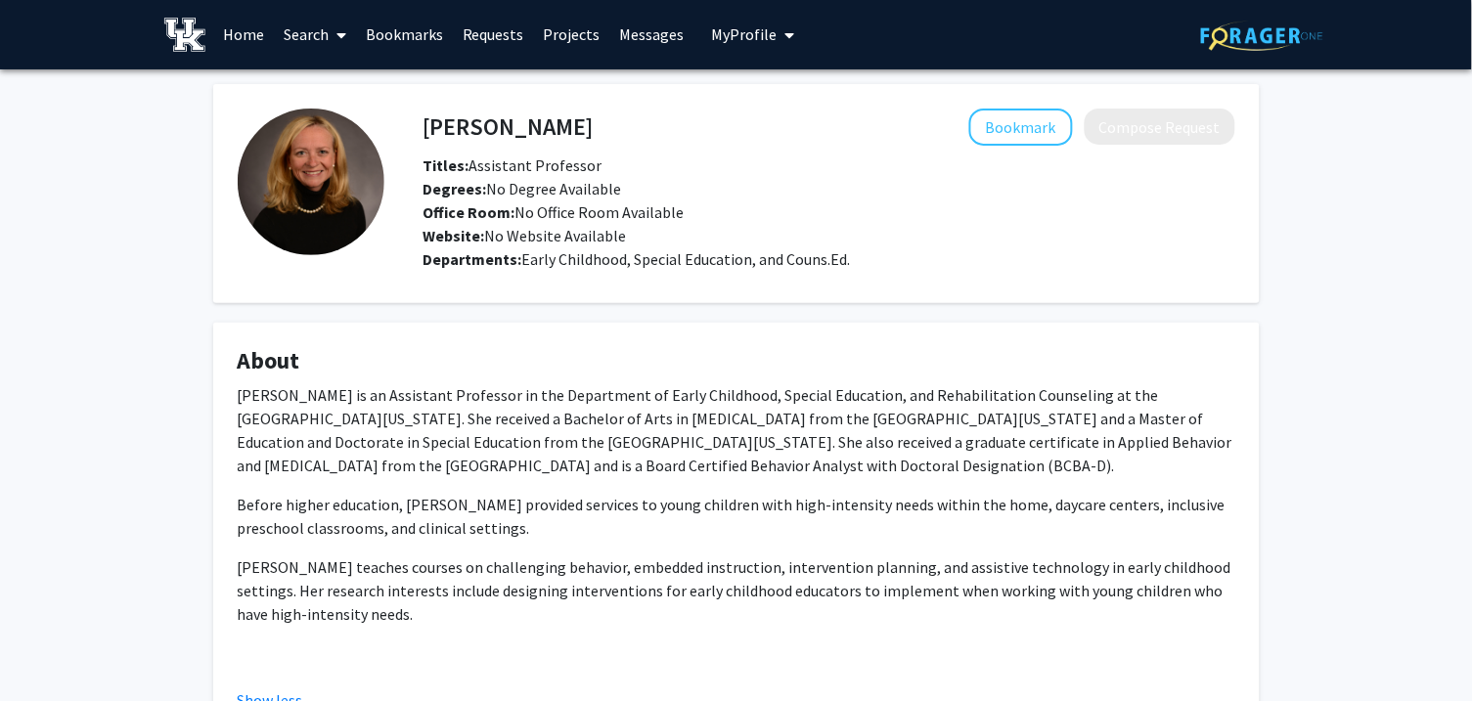
scroll to position [0, 0]
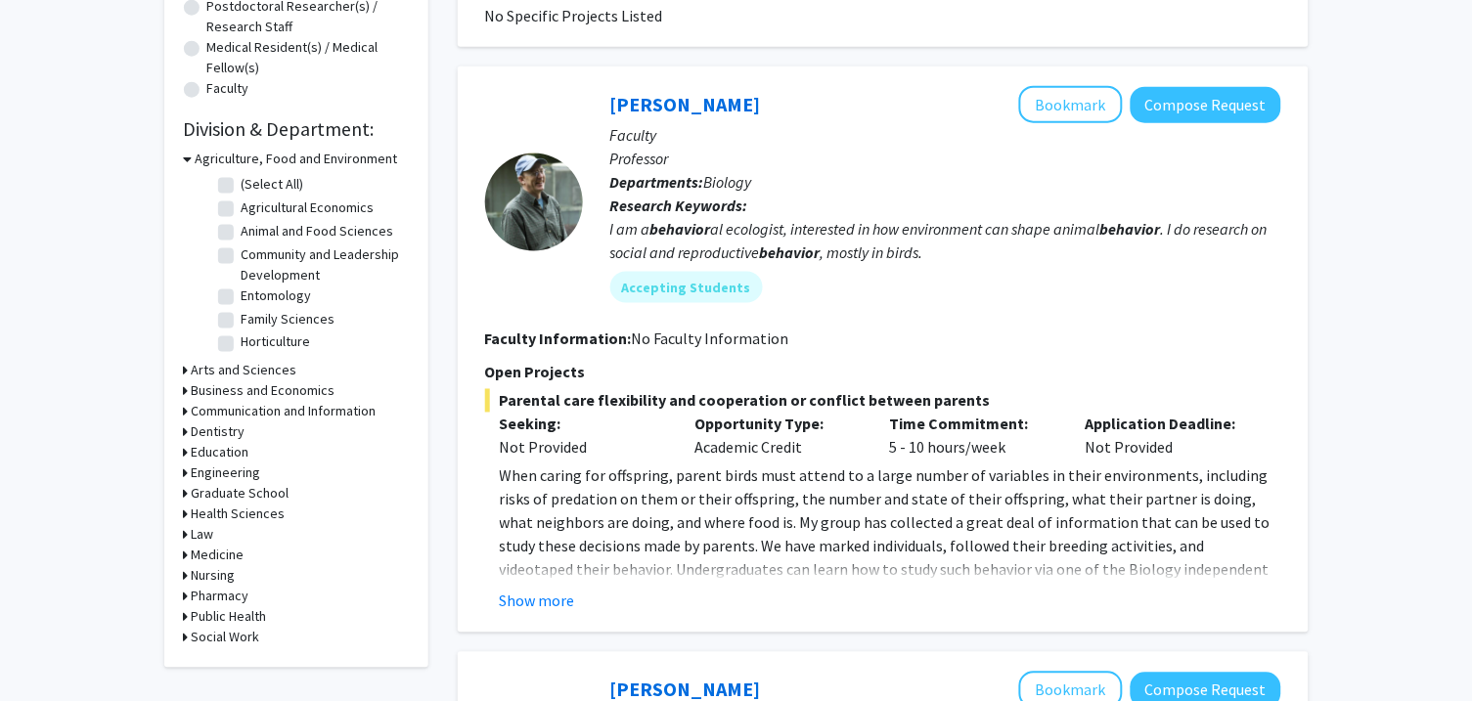
scroll to position [486, 0]
click at [558, 599] on button "Show more" at bounding box center [537, 600] width 75 height 23
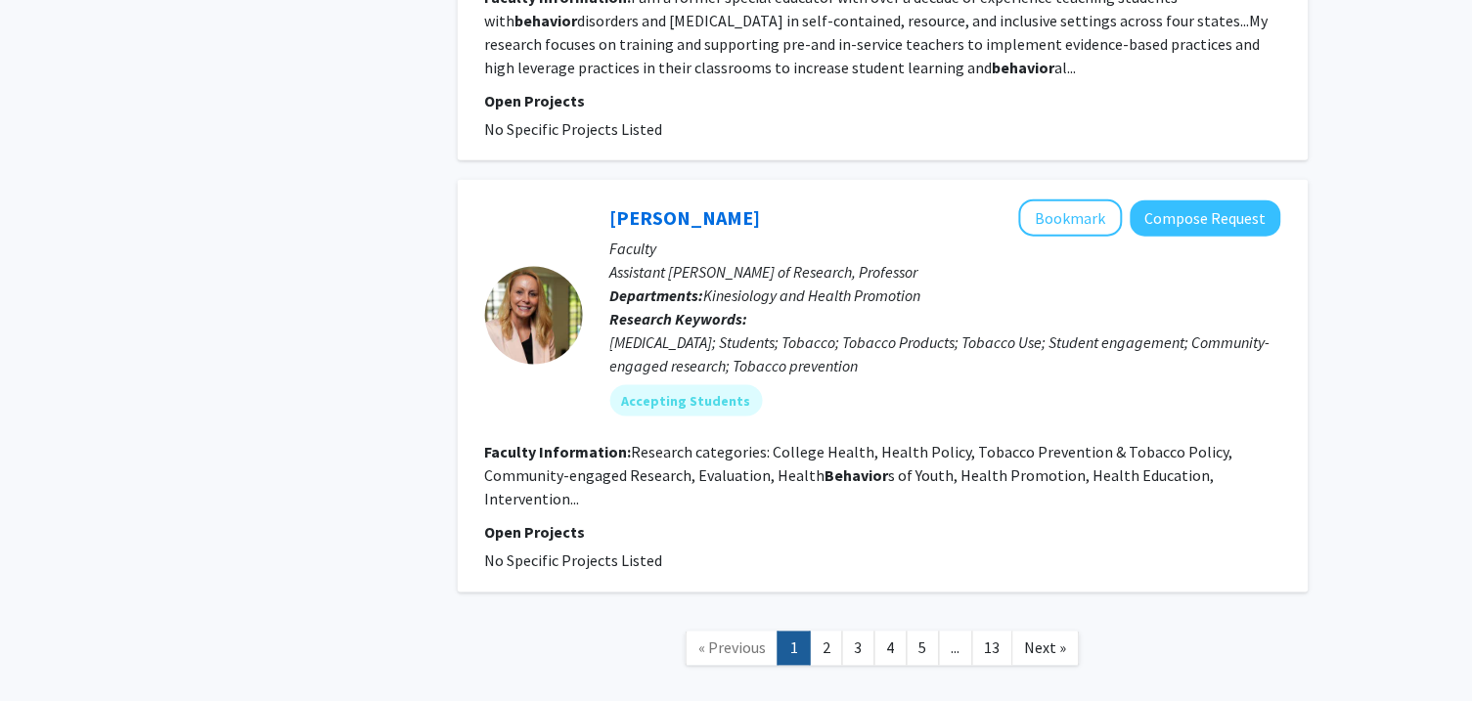
scroll to position [3663, 0]
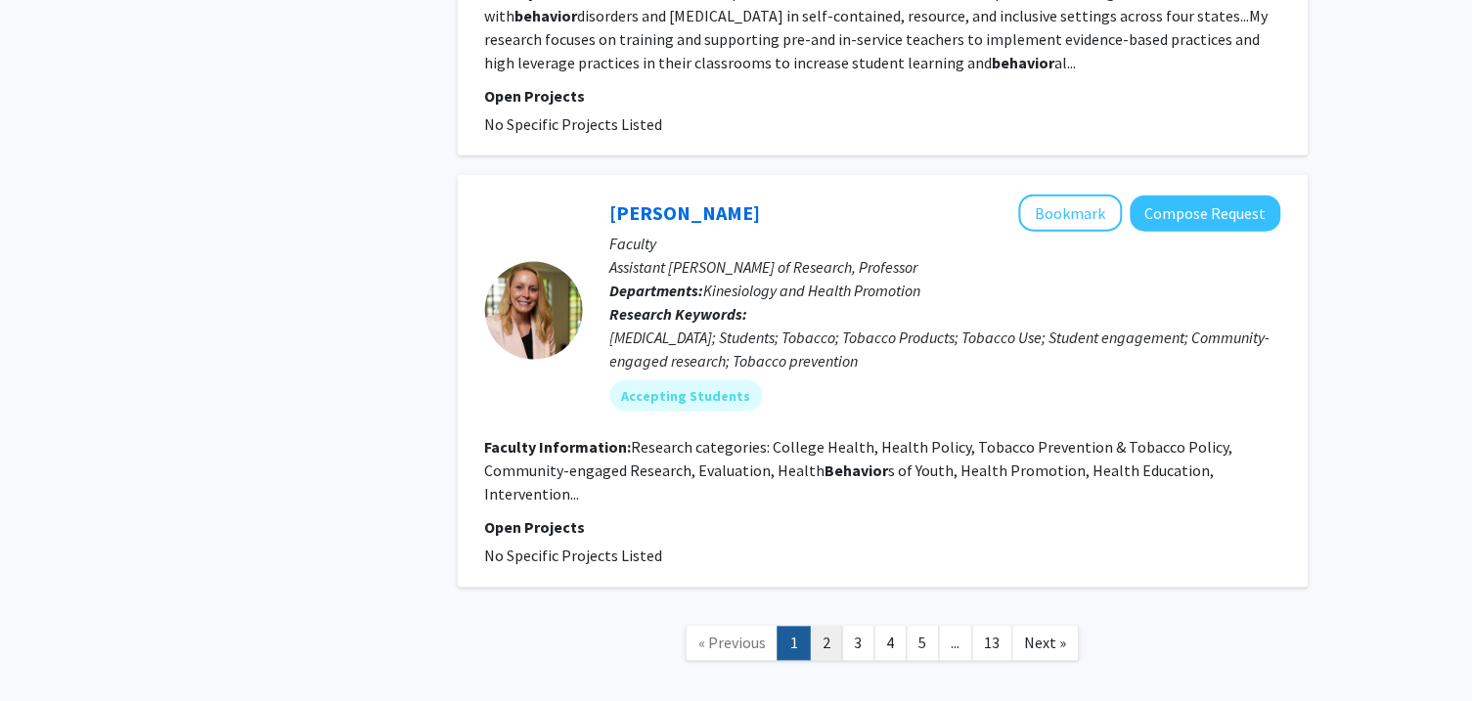
click at [834, 627] on link "2" at bounding box center [826, 644] width 33 height 34
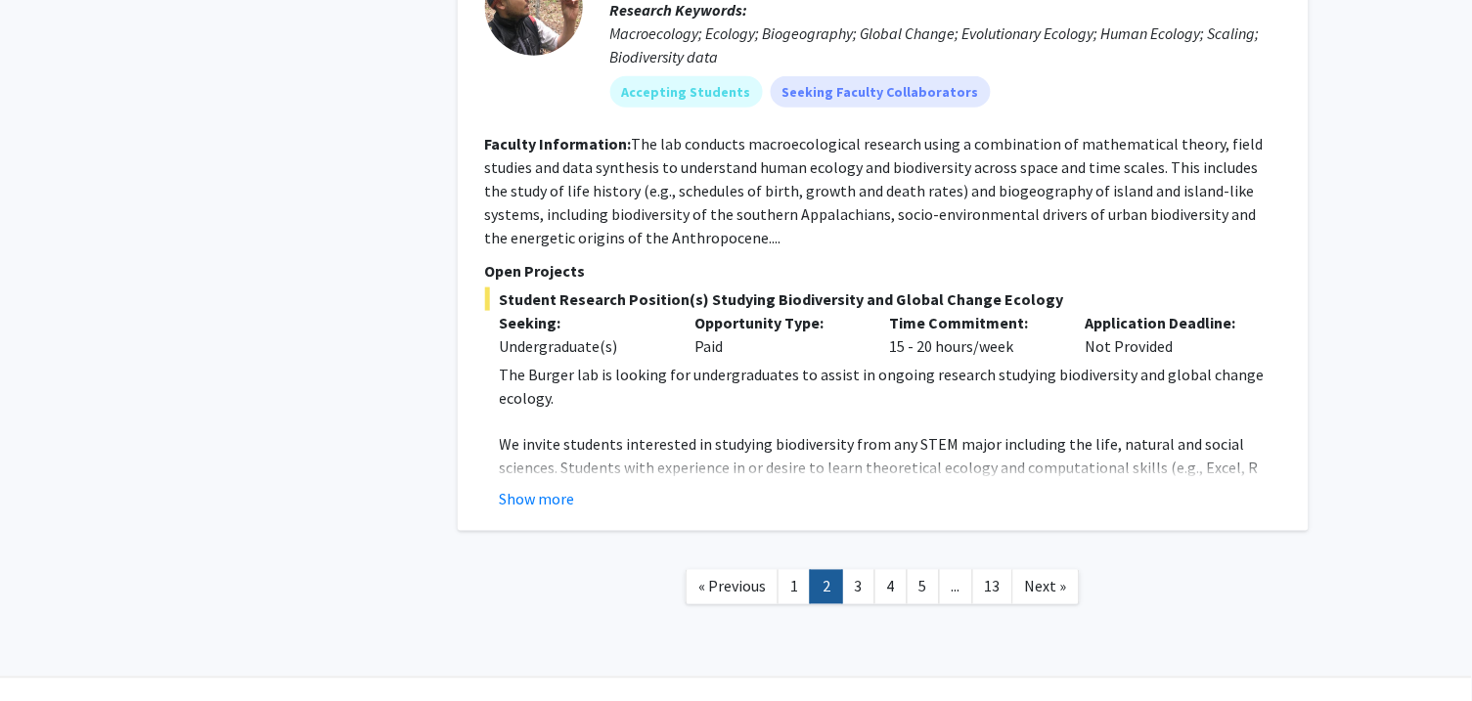
scroll to position [3686, 0]
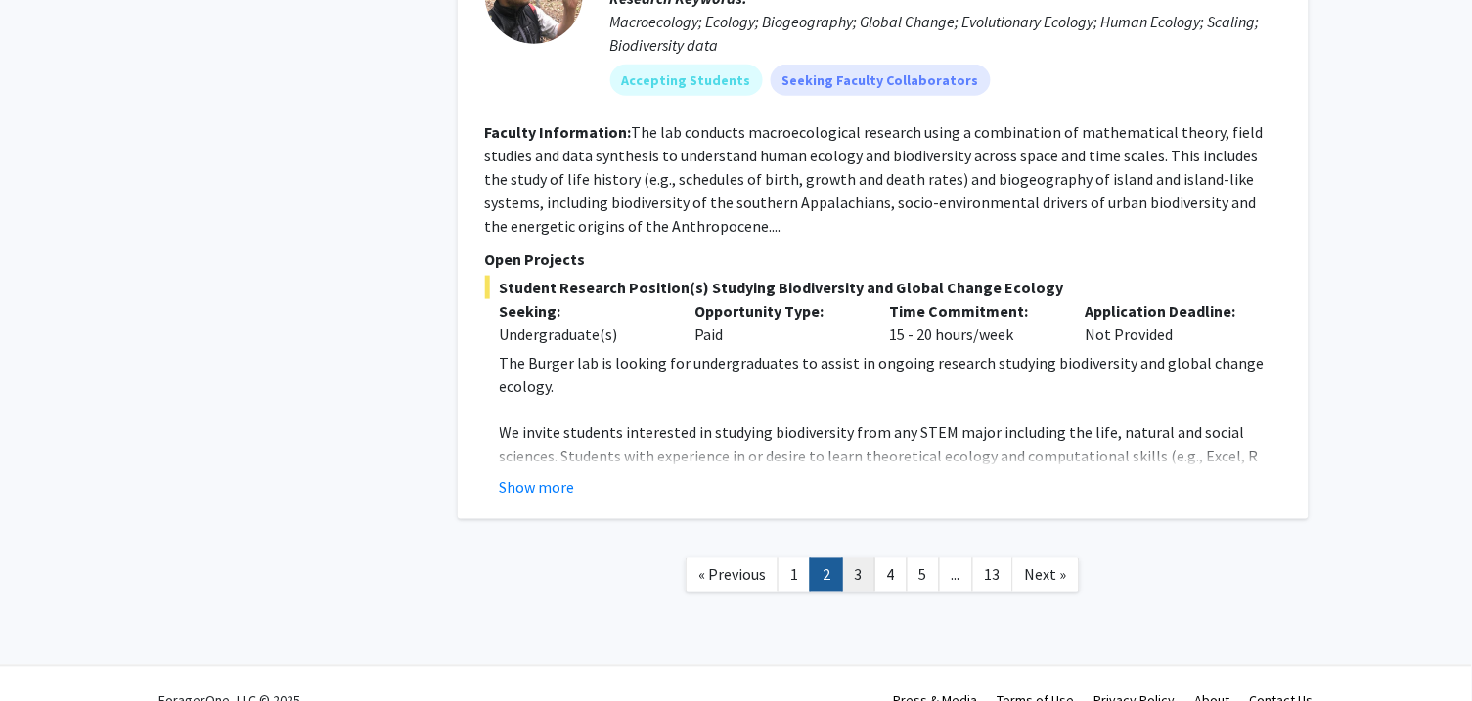
click at [849, 558] on link "3" at bounding box center [858, 575] width 33 height 34
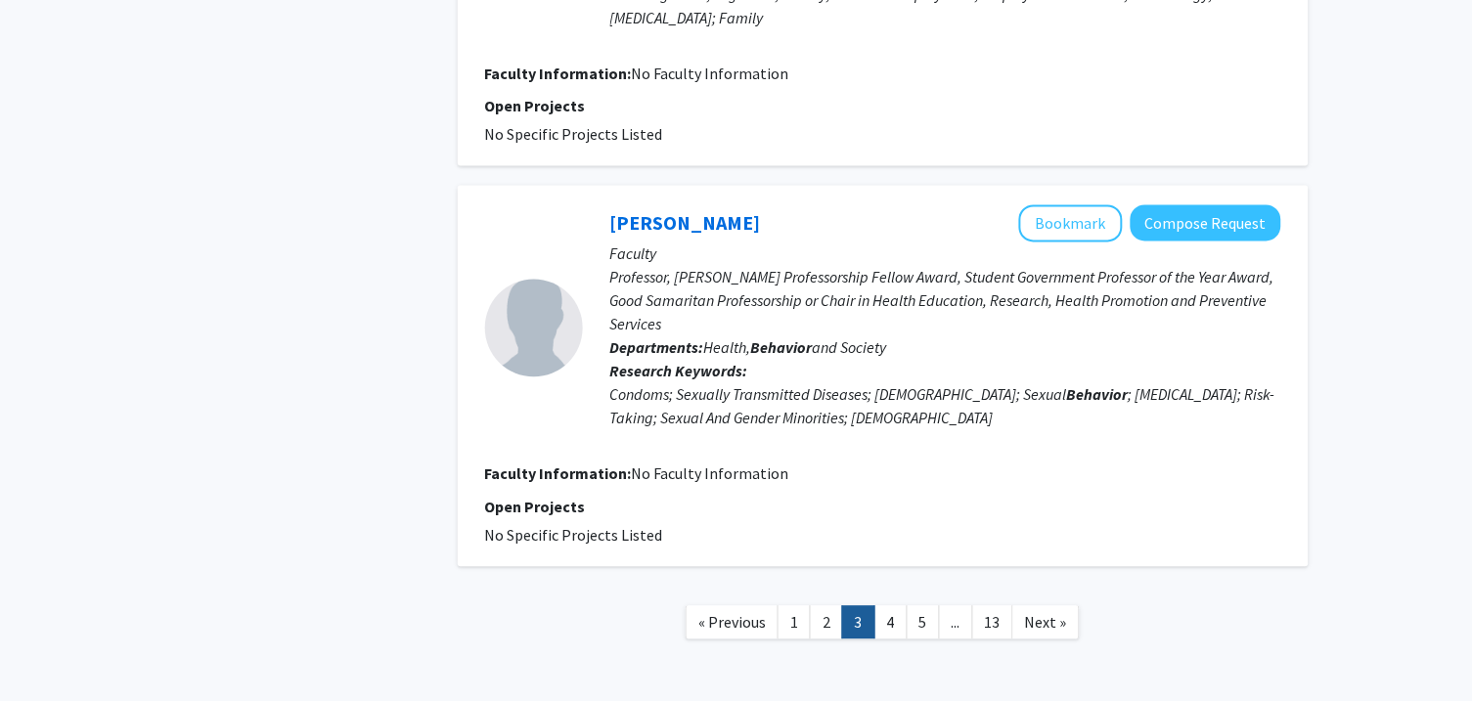
scroll to position [4026, 0]
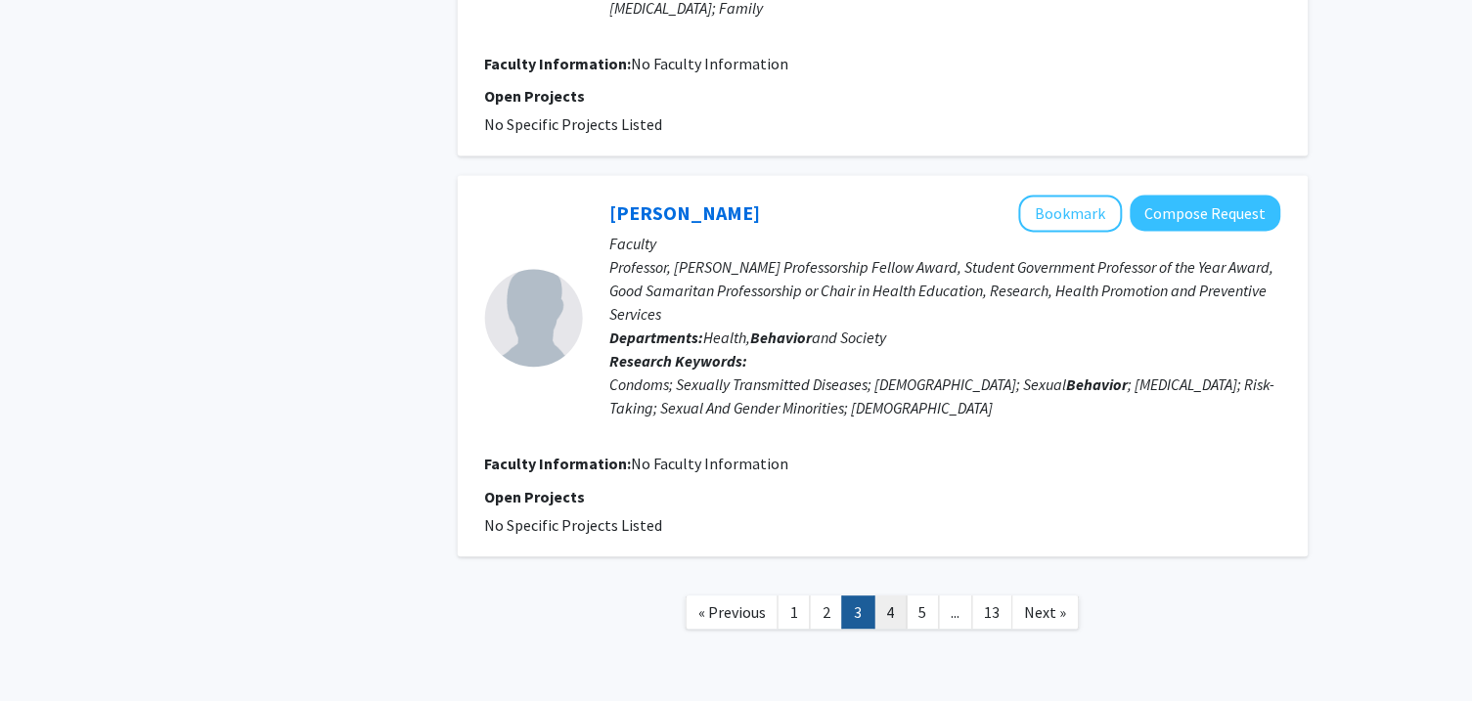
click at [894, 596] on link "4" at bounding box center [890, 613] width 33 height 34
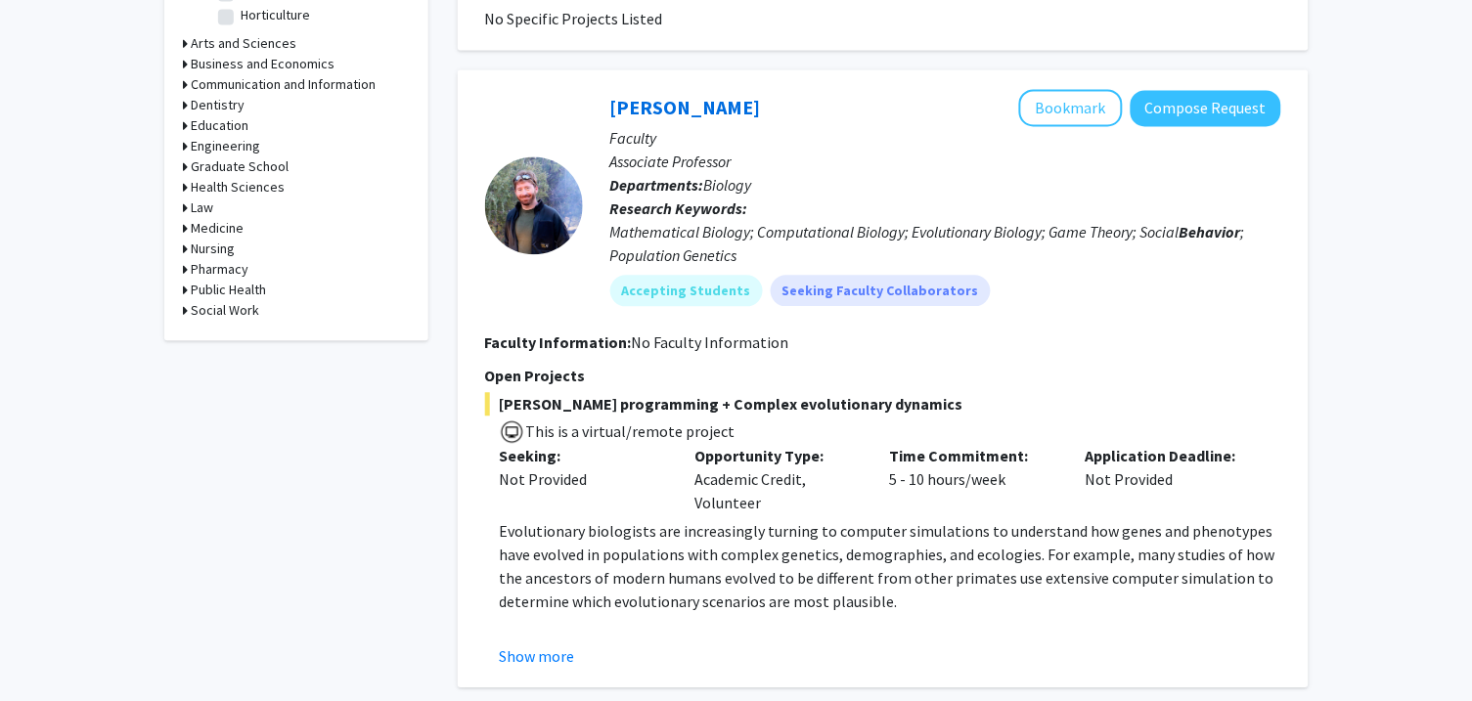
scroll to position [859, 0]
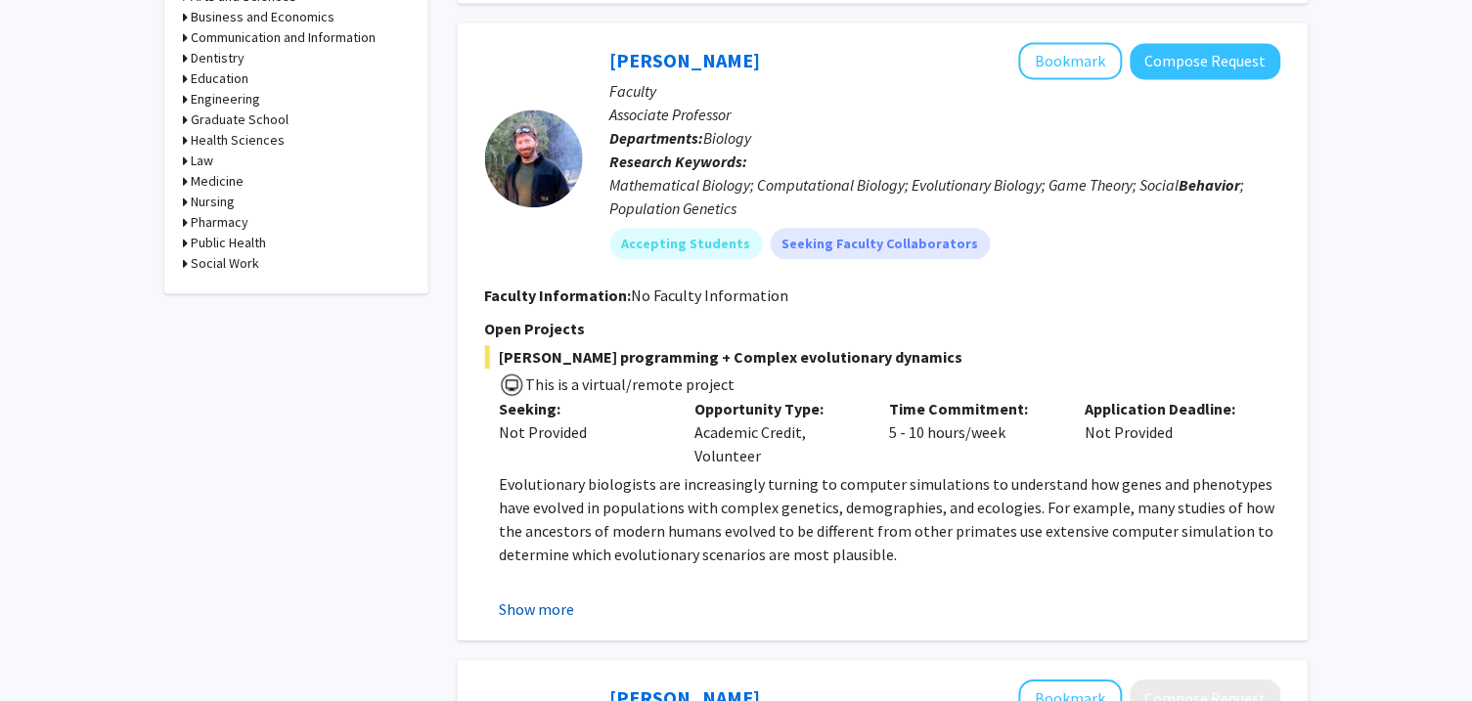
click at [544, 612] on button "Show more" at bounding box center [537, 608] width 75 height 23
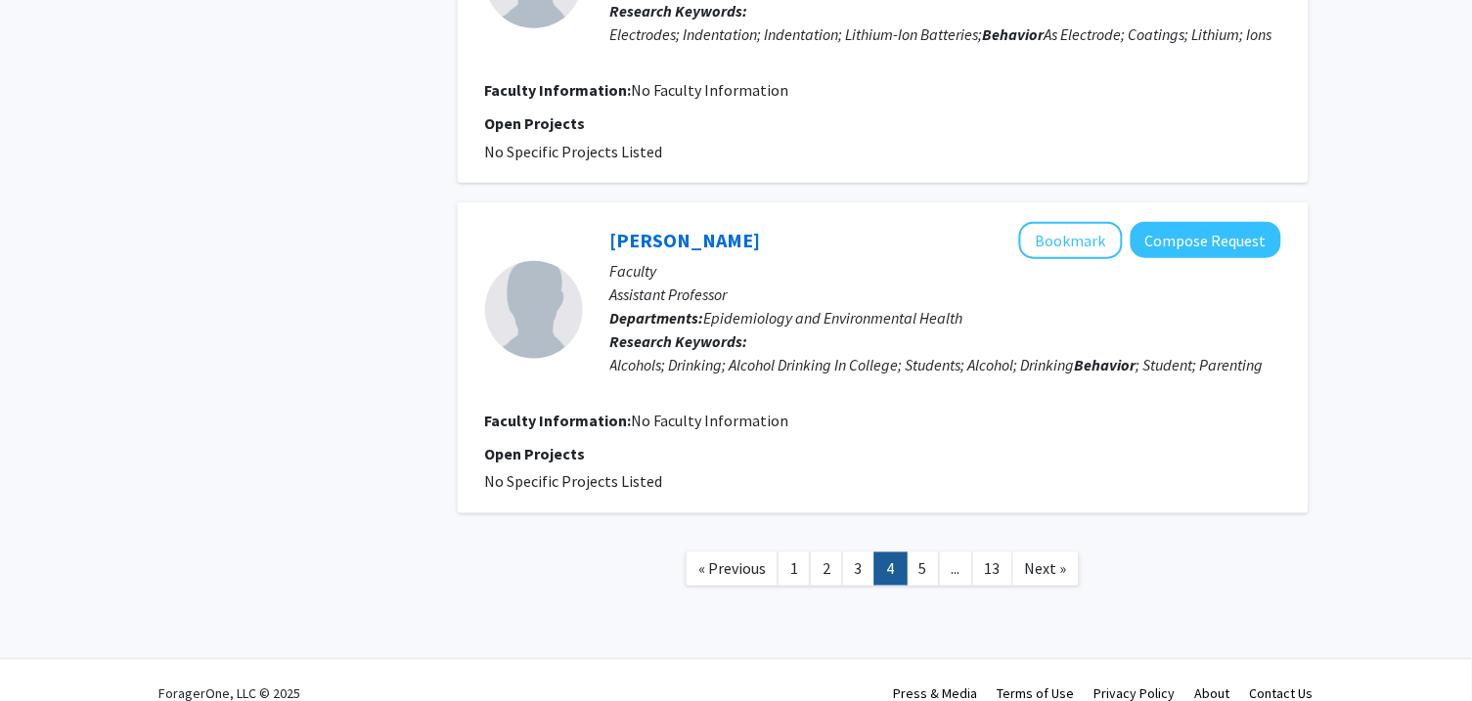
scroll to position [3635, 0]
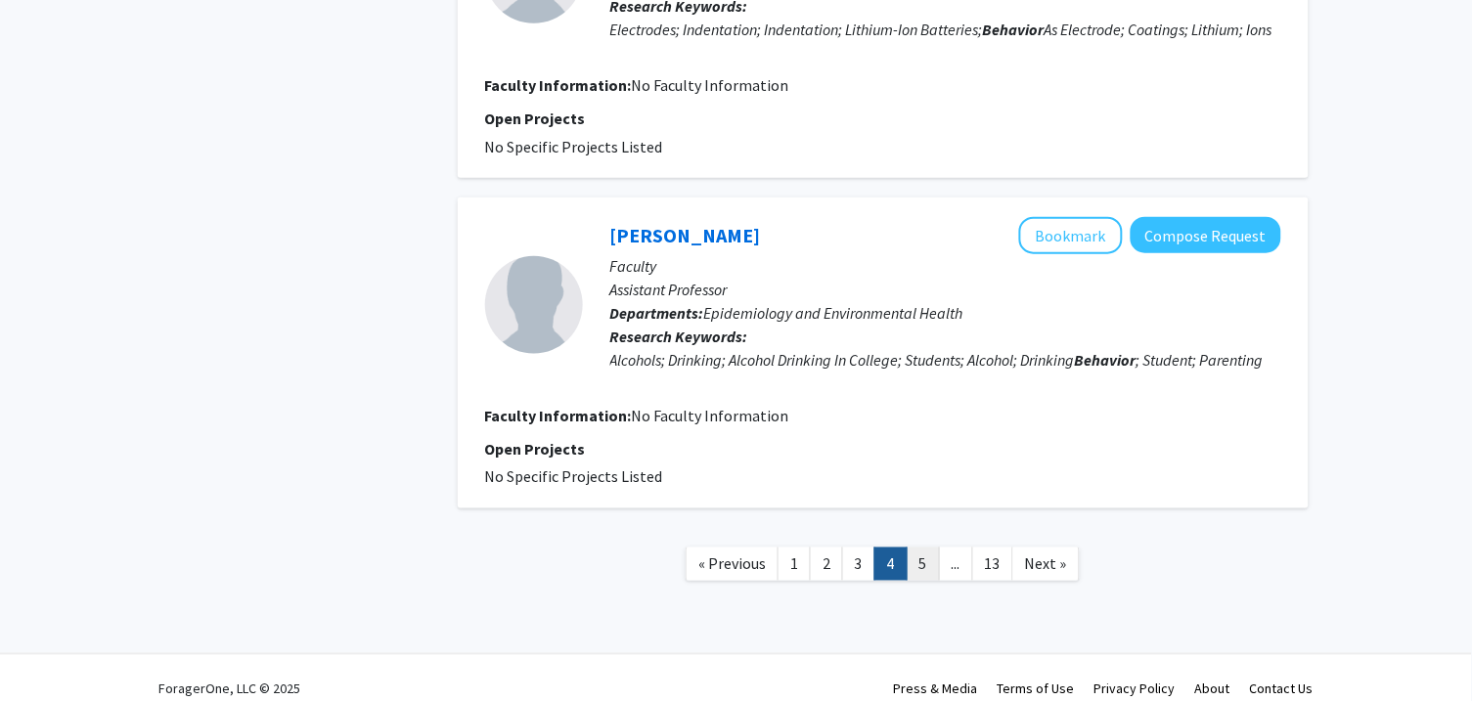
click at [924, 582] on link "5" at bounding box center [922, 565] width 33 height 34
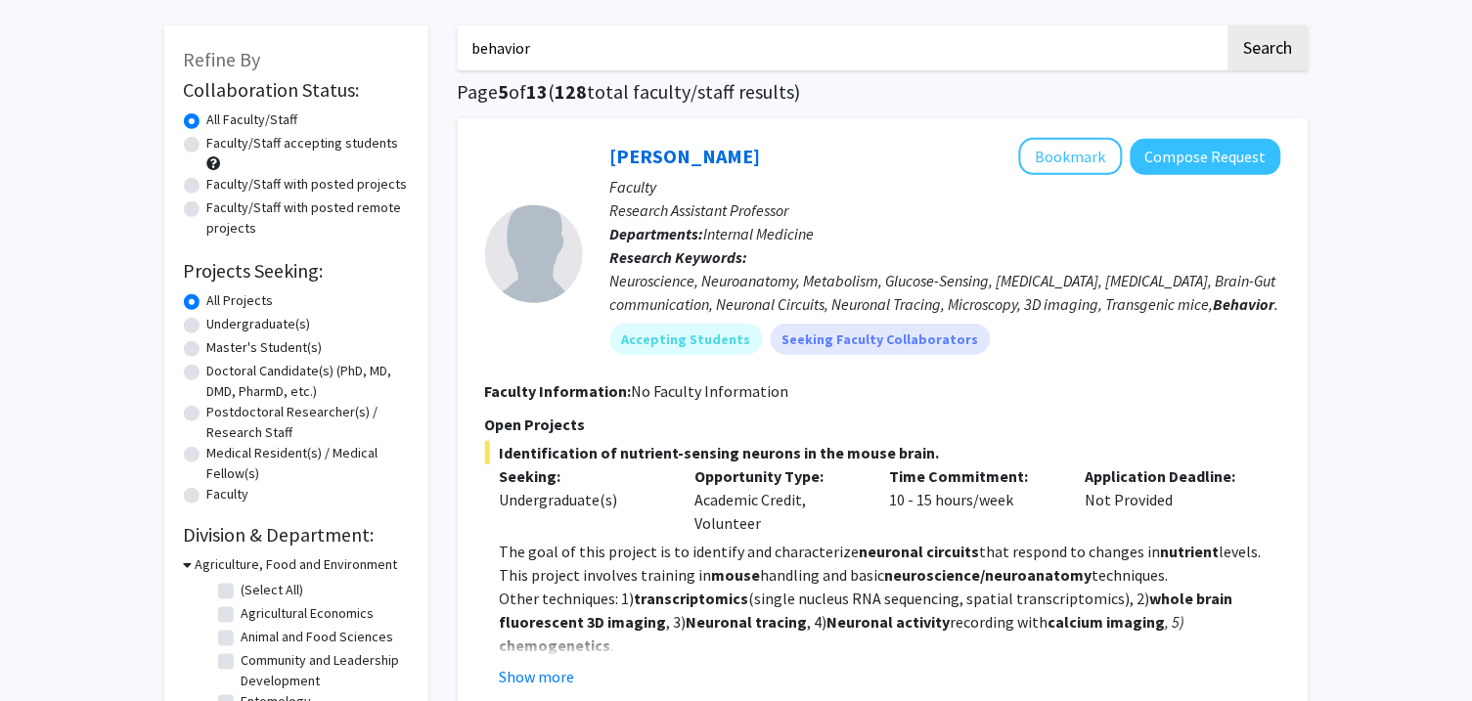
scroll to position [77, 0]
